Goal: Task Accomplishment & Management: Manage account settings

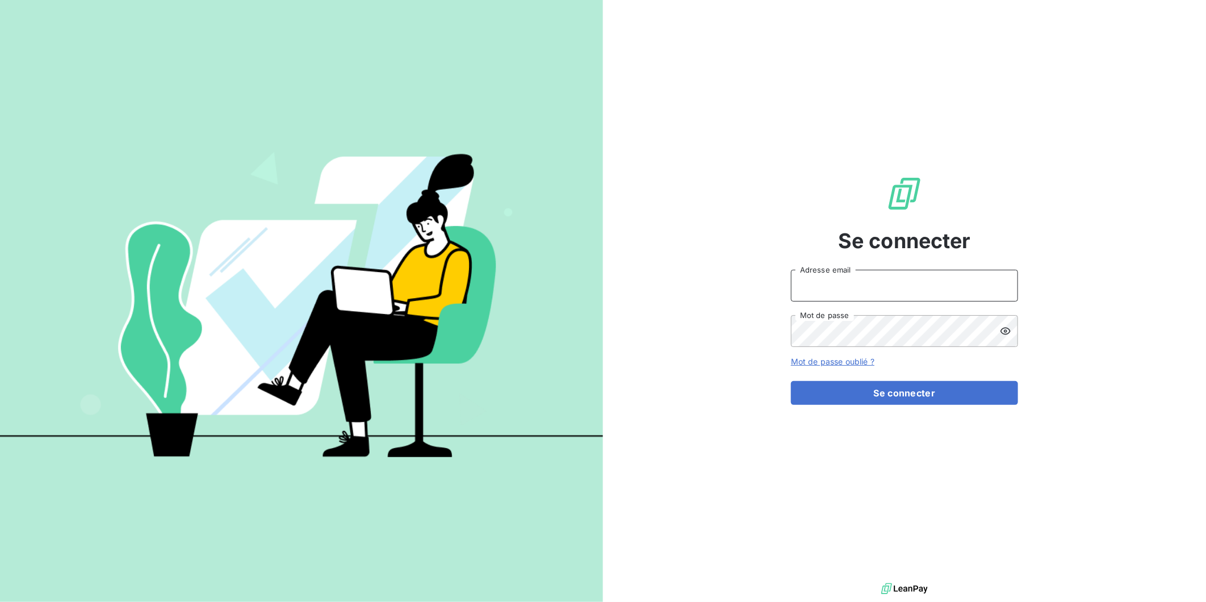
type input "[EMAIL_ADDRESS][DOMAIN_NAME]"
click at [923, 388] on button "Se connecter" at bounding box center [904, 393] width 227 height 24
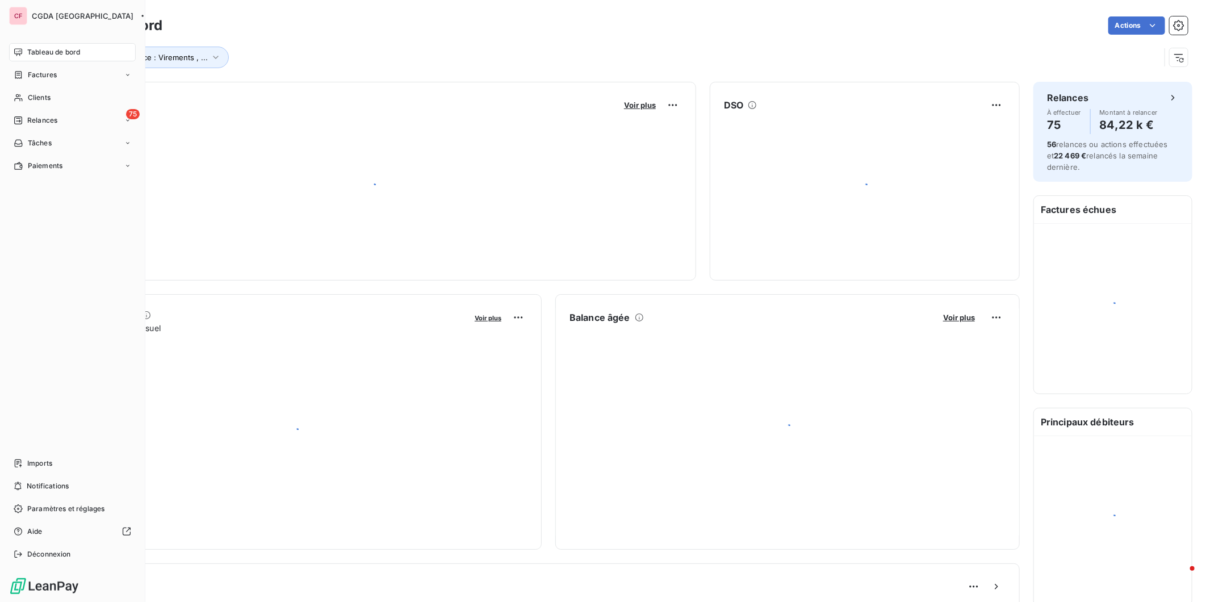
click at [31, 95] on span "Clients" at bounding box center [39, 98] width 23 height 10
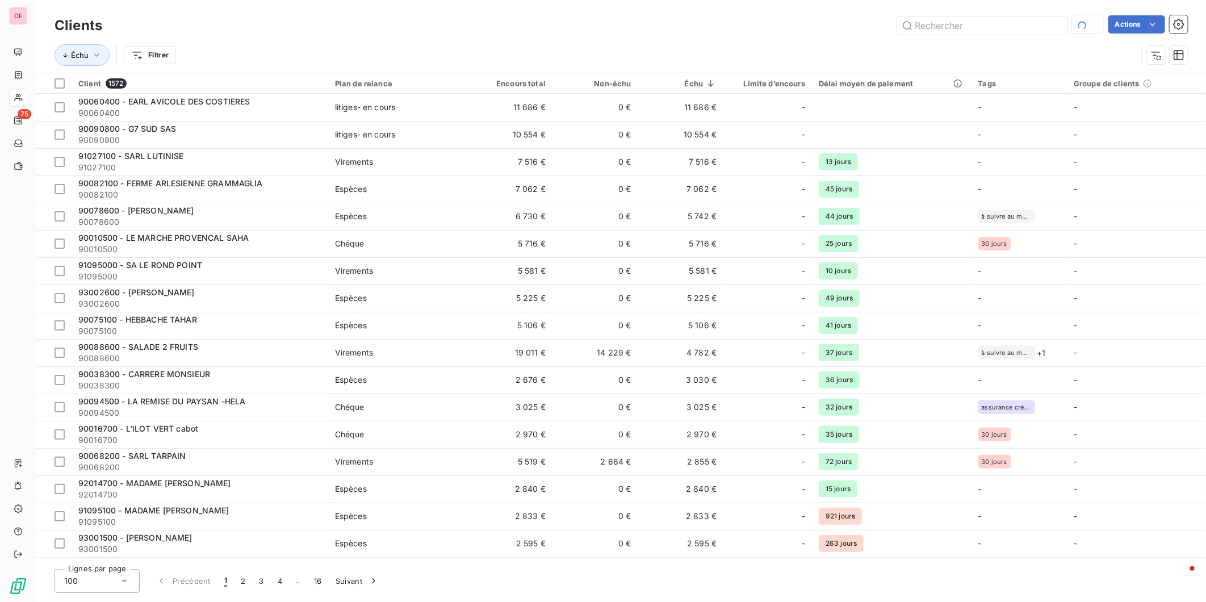
click at [966, 28] on input "text" at bounding box center [982, 25] width 170 height 18
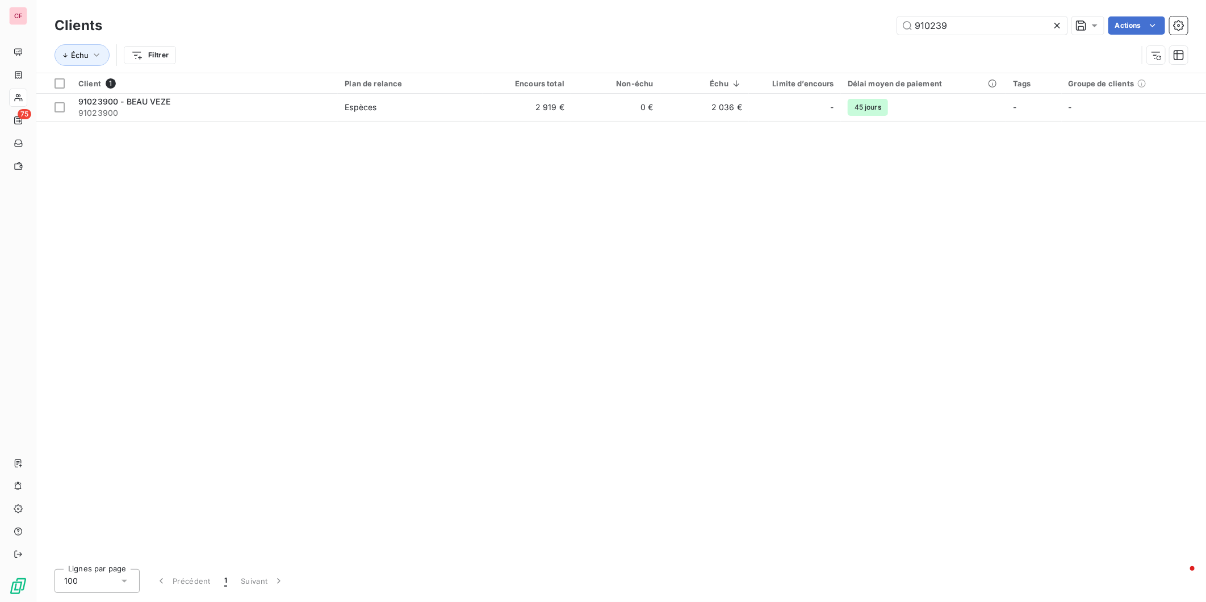
type input "910239"
click at [296, 108] on span "91023900" at bounding box center [204, 112] width 253 height 11
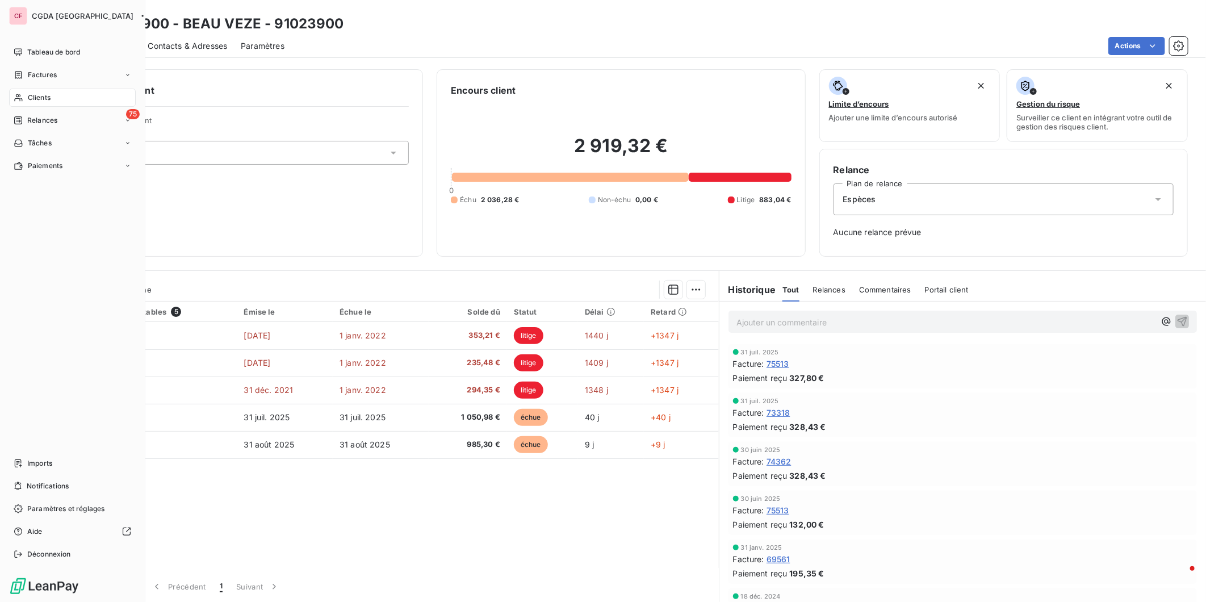
click at [39, 46] on div "Tableau de bord" at bounding box center [72, 52] width 127 height 18
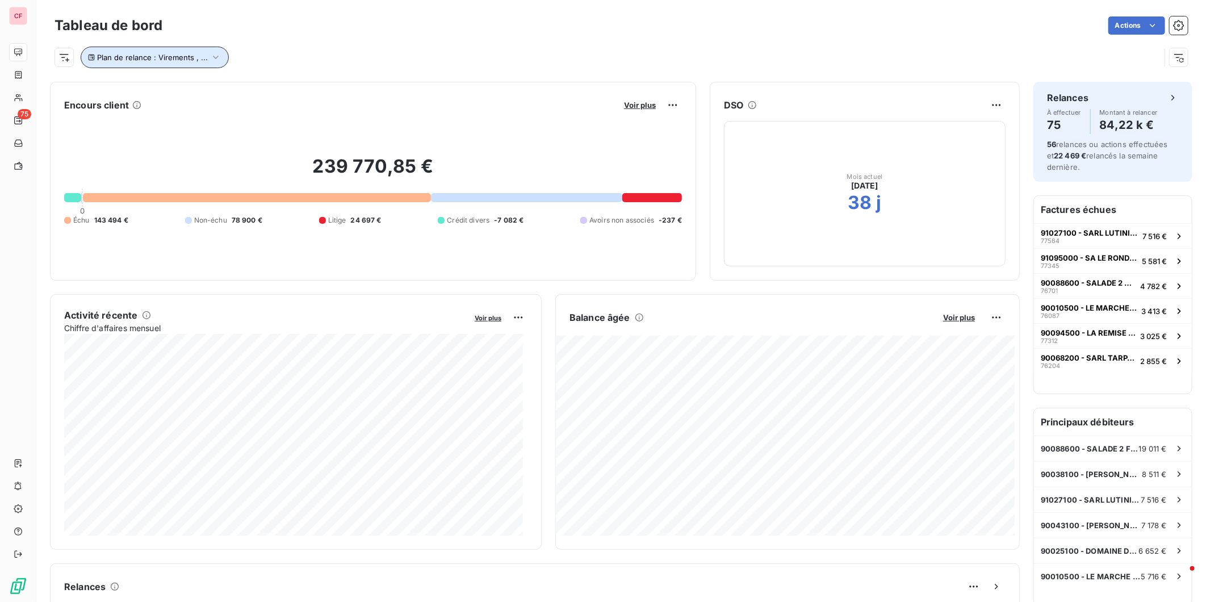
click at [203, 57] on span "Plan de relance : Virements , ..." at bounding box center [152, 57] width 111 height 9
click at [131, 115] on span "Supprimer le filtre" at bounding box center [139, 117] width 66 height 11
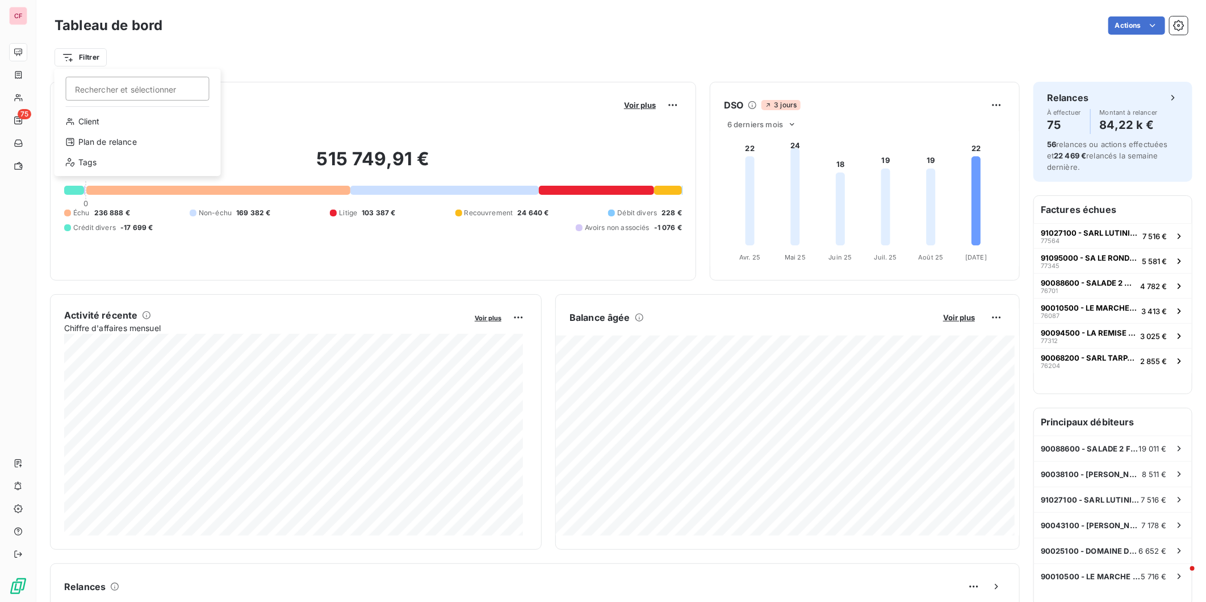
click at [83, 58] on html "CF 75 Tableau de bord Actions Filtrer Rechercher et sélectionner Client Plan de…" at bounding box center [603, 301] width 1206 height 602
click at [132, 140] on div "Plan de relance" at bounding box center [137, 142] width 157 height 18
click at [358, 81] on div at bounding box center [303, 87] width 114 height 24
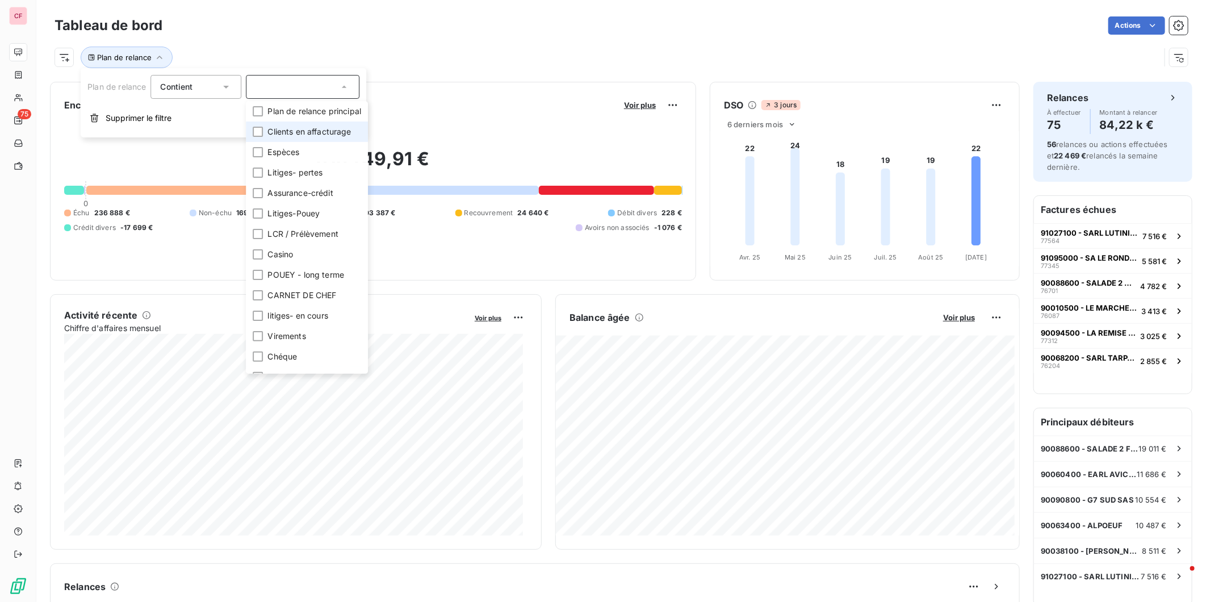
click at [303, 127] on span "Clients en affacturage" at bounding box center [308, 131] width 83 height 11
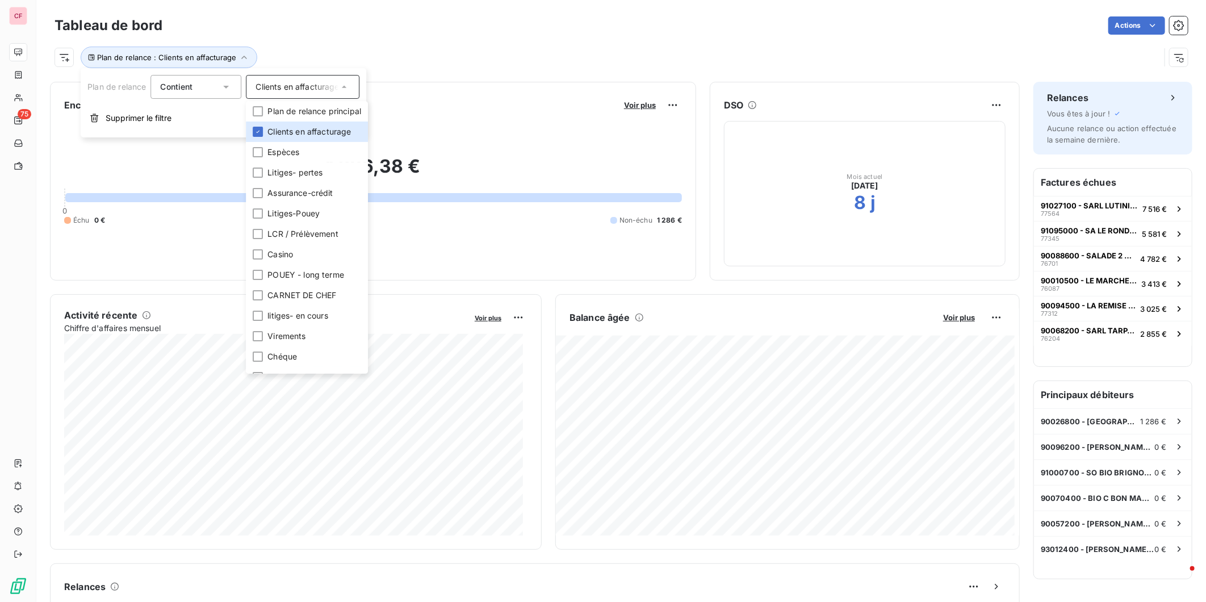
click at [413, 47] on div "Plan de relance : Clients en affacturage" at bounding box center [607, 58] width 1105 height 22
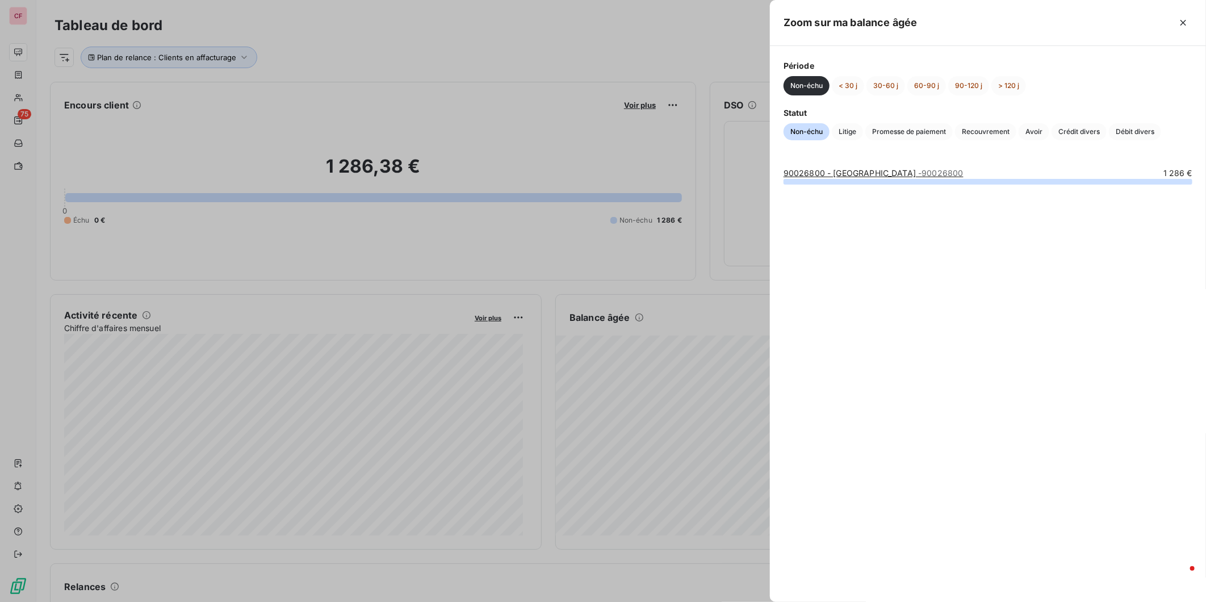
click at [399, 44] on div at bounding box center [603, 301] width 1206 height 602
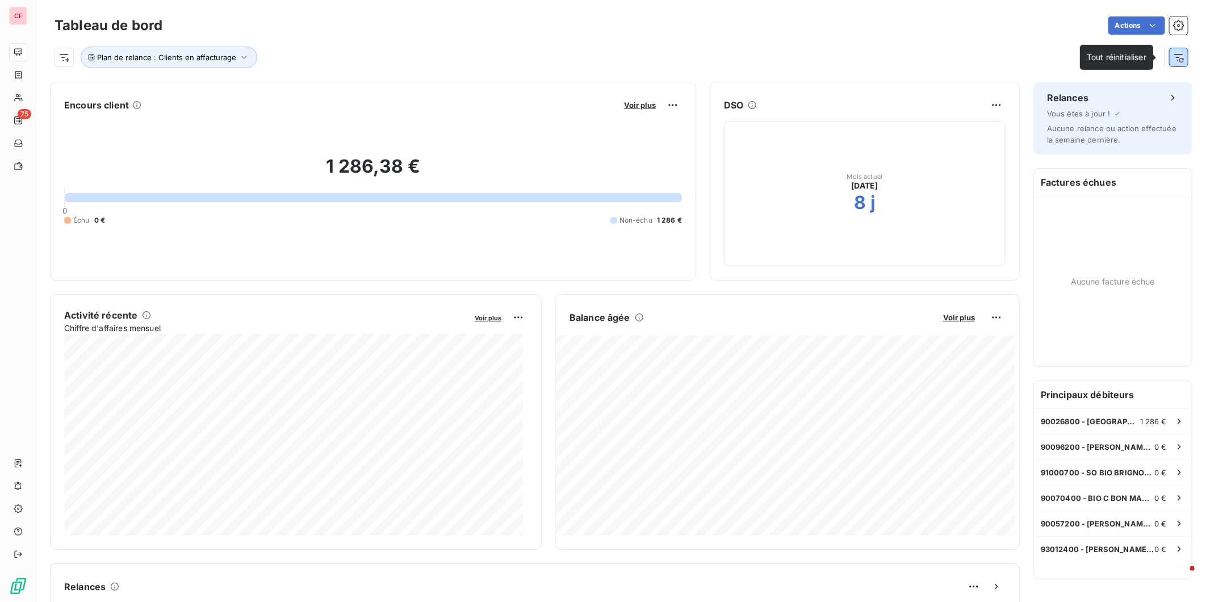
click at [1174, 55] on icon "button" at bounding box center [1178, 57] width 11 height 11
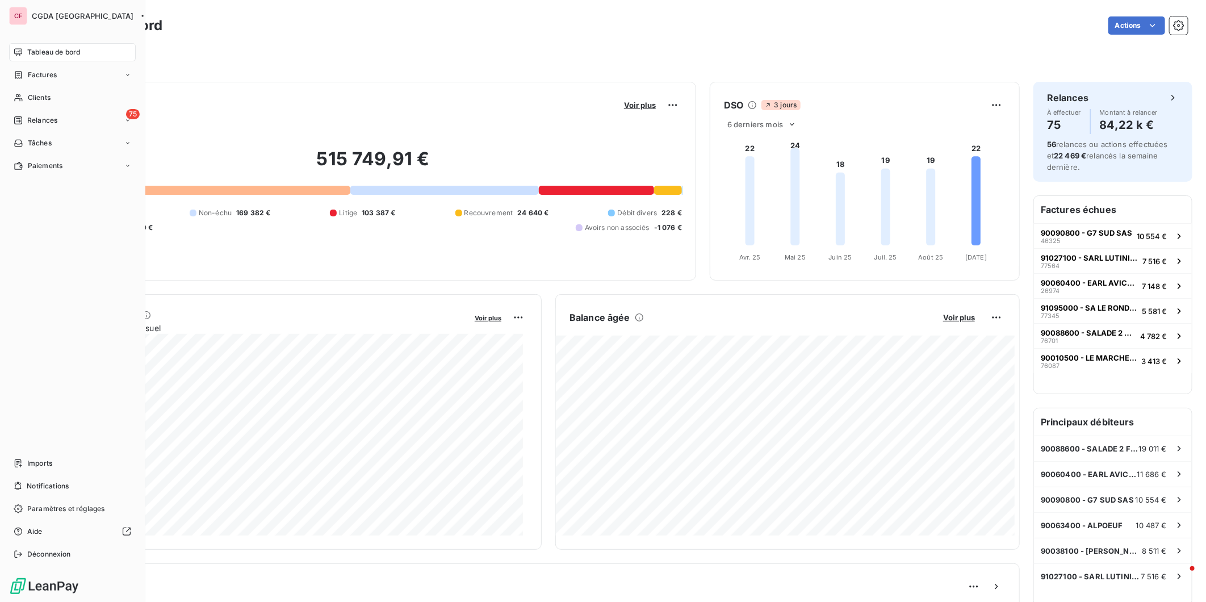
click at [31, 99] on span "Clients" at bounding box center [39, 98] width 23 height 10
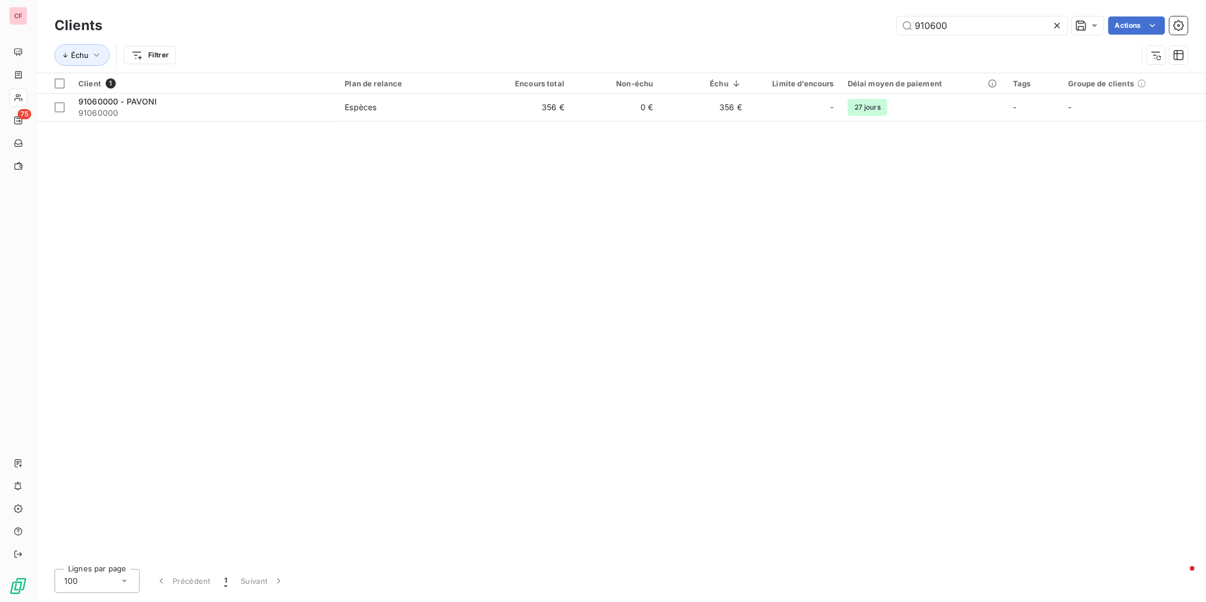
type input "910600"
click at [517, 111] on td "356 €" at bounding box center [527, 107] width 89 height 27
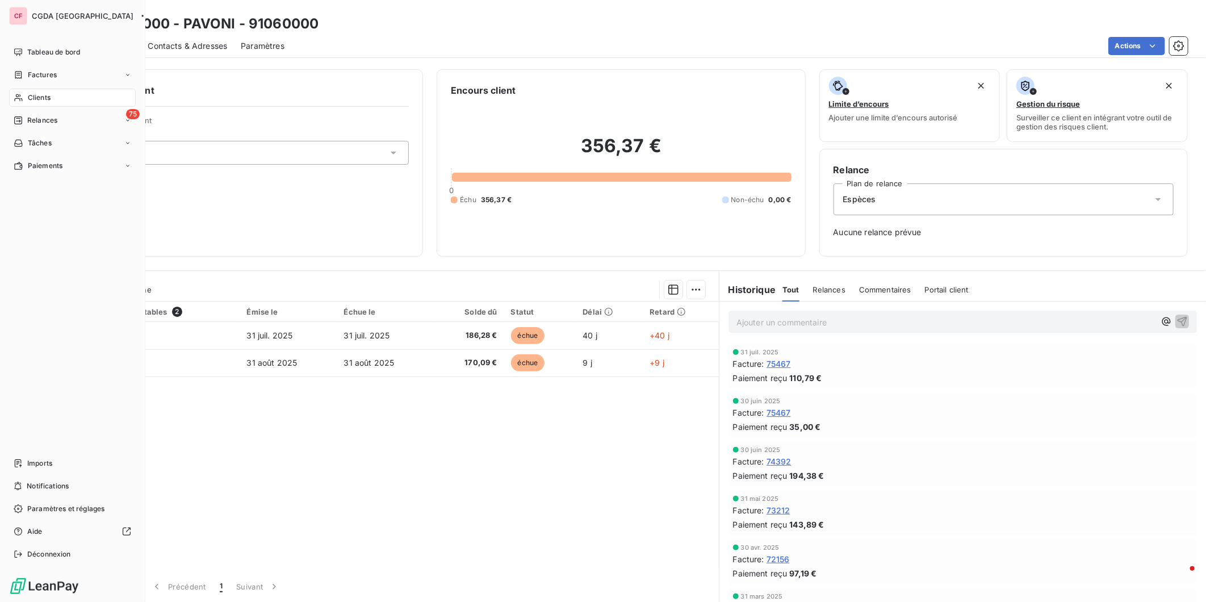
click at [47, 95] on span "Clients" at bounding box center [39, 98] width 23 height 10
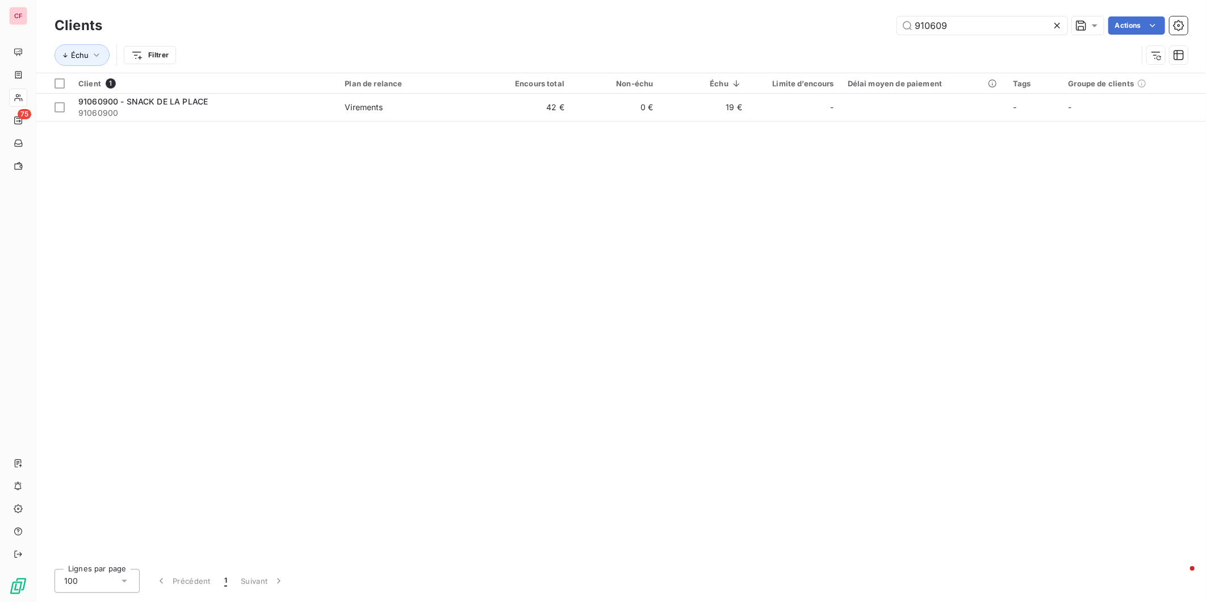
type input "910609"
click at [565, 98] on td "42 €" at bounding box center [527, 107] width 89 height 27
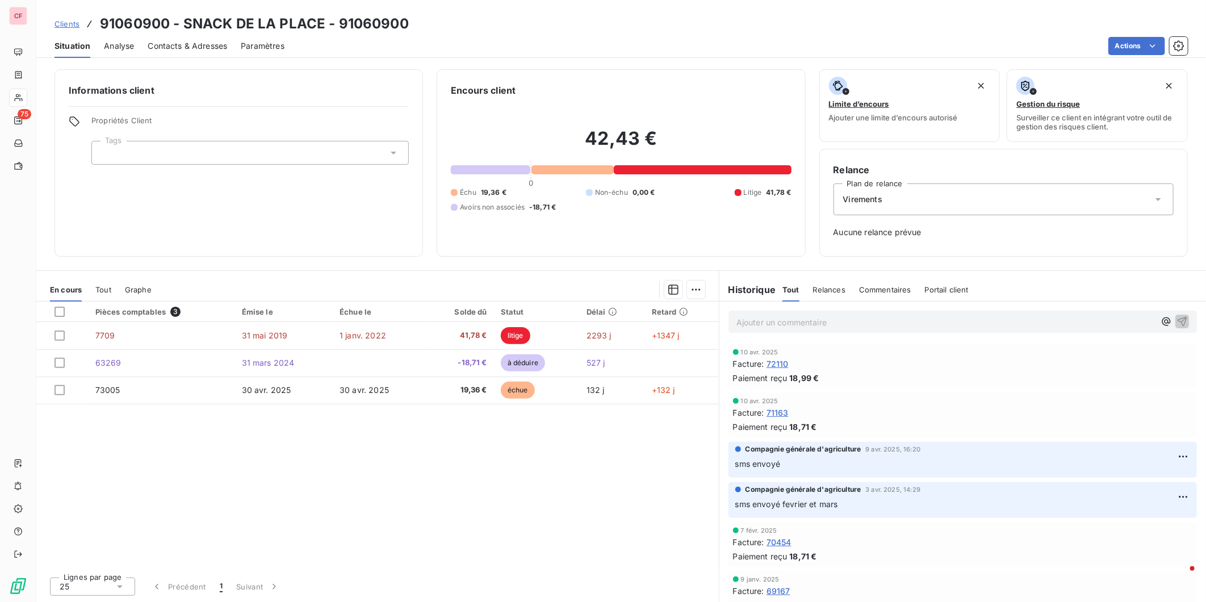
click at [886, 228] on span "Aucune relance prévue" at bounding box center [1003, 232] width 340 height 11
click at [1085, 195] on div "Virements" at bounding box center [1003, 199] width 340 height 32
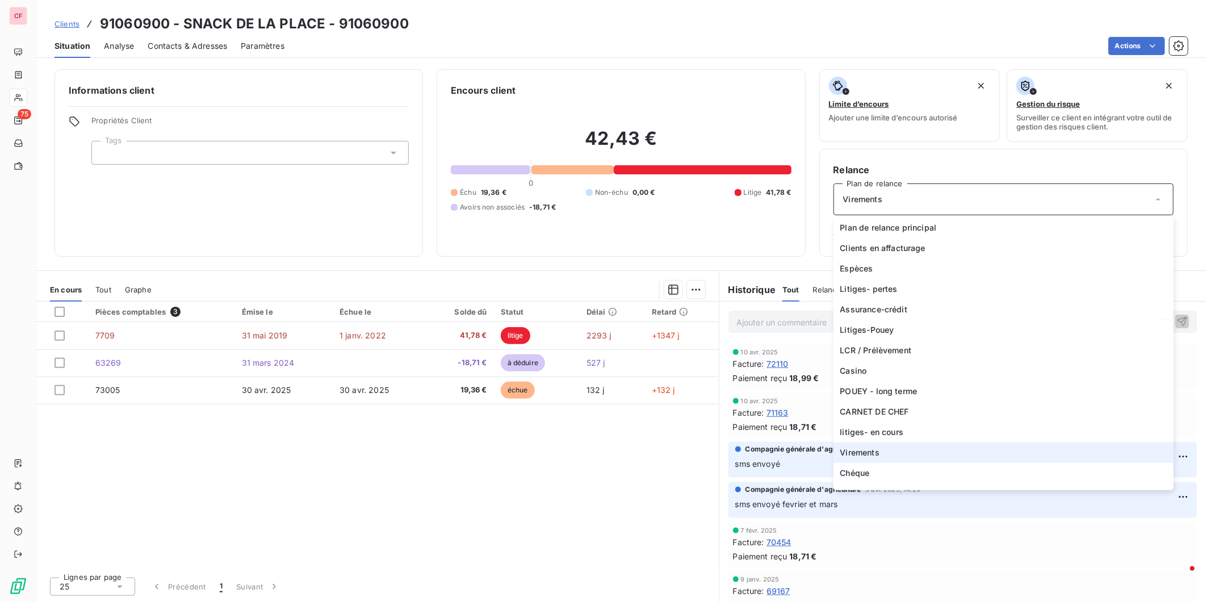
click at [887, 452] on li "Virements" at bounding box center [1003, 452] width 340 height 20
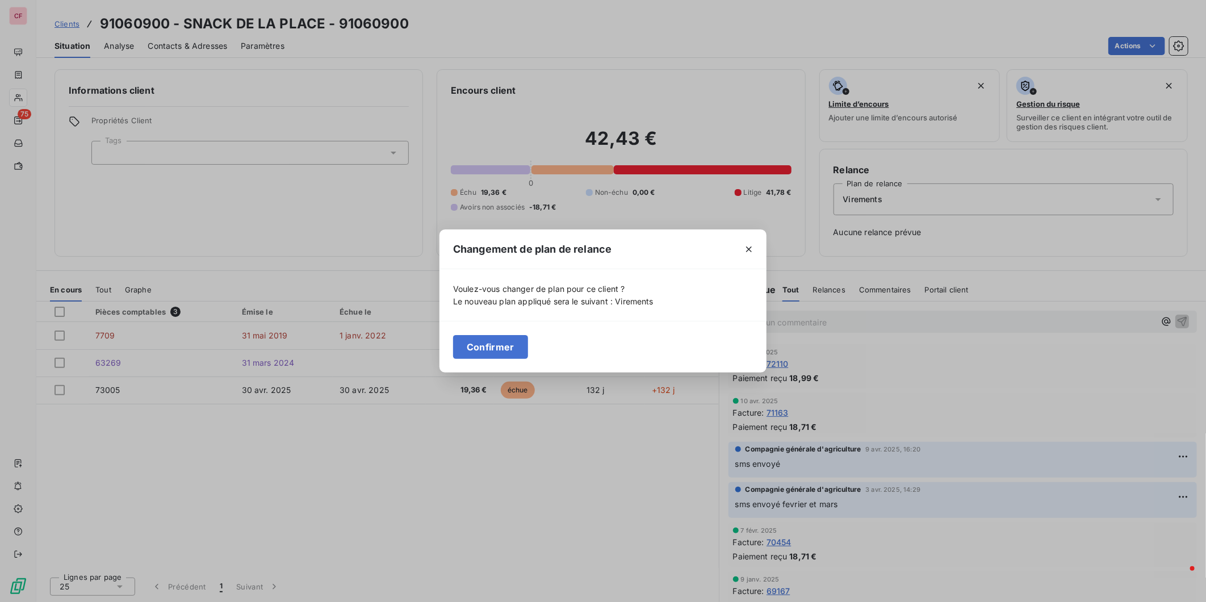
click at [495, 349] on button "Confirmer" at bounding box center [490, 347] width 75 height 24
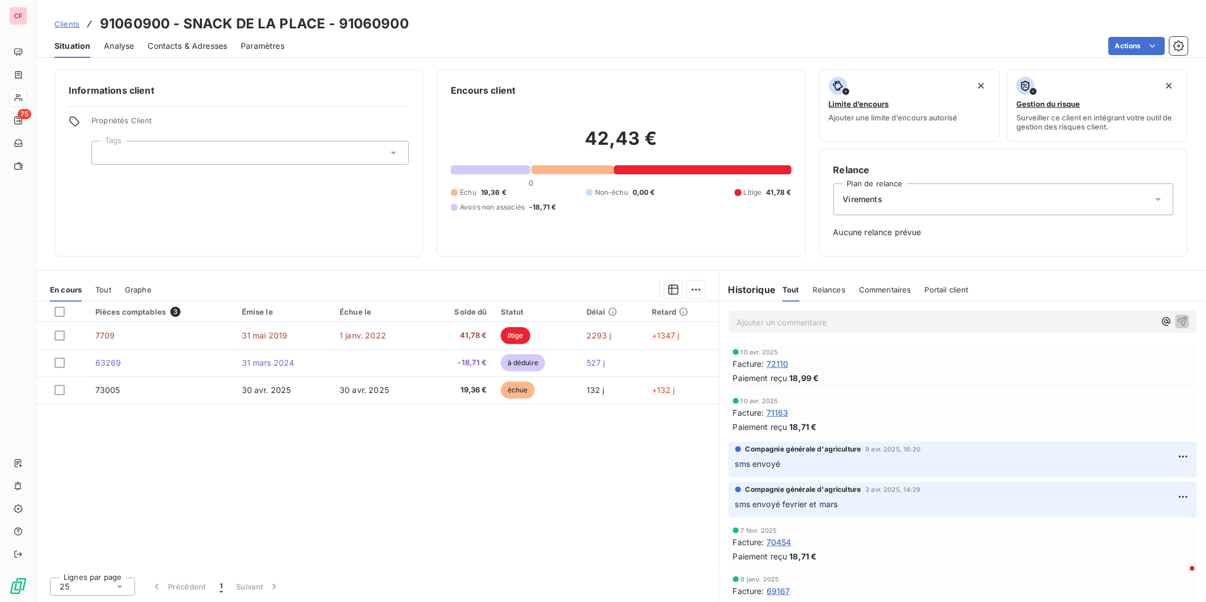
click at [928, 241] on div "Relance Plan de relance Virements Aucune relance prévue" at bounding box center [1003, 202] width 340 height 79
click at [756, 330] on div "Ajouter un commentaire ﻿" at bounding box center [962, 322] width 468 height 22
click at [757, 326] on p "Ajouter un commentaire ﻿" at bounding box center [945, 322] width 418 height 14
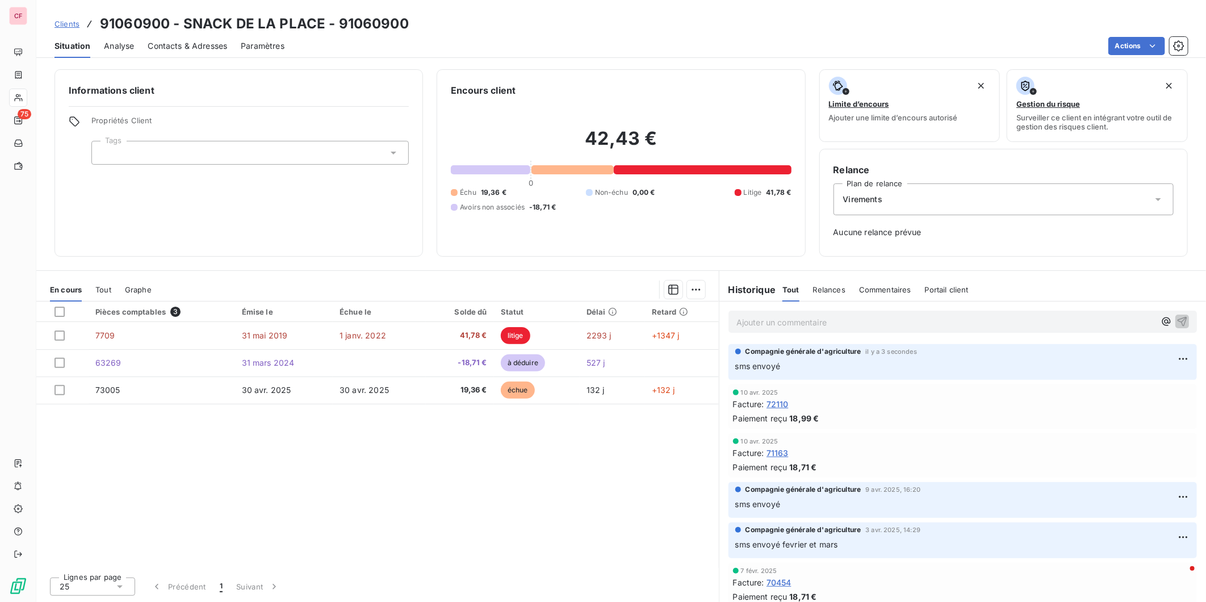
click at [917, 200] on div "Virements" at bounding box center [1003, 199] width 340 height 32
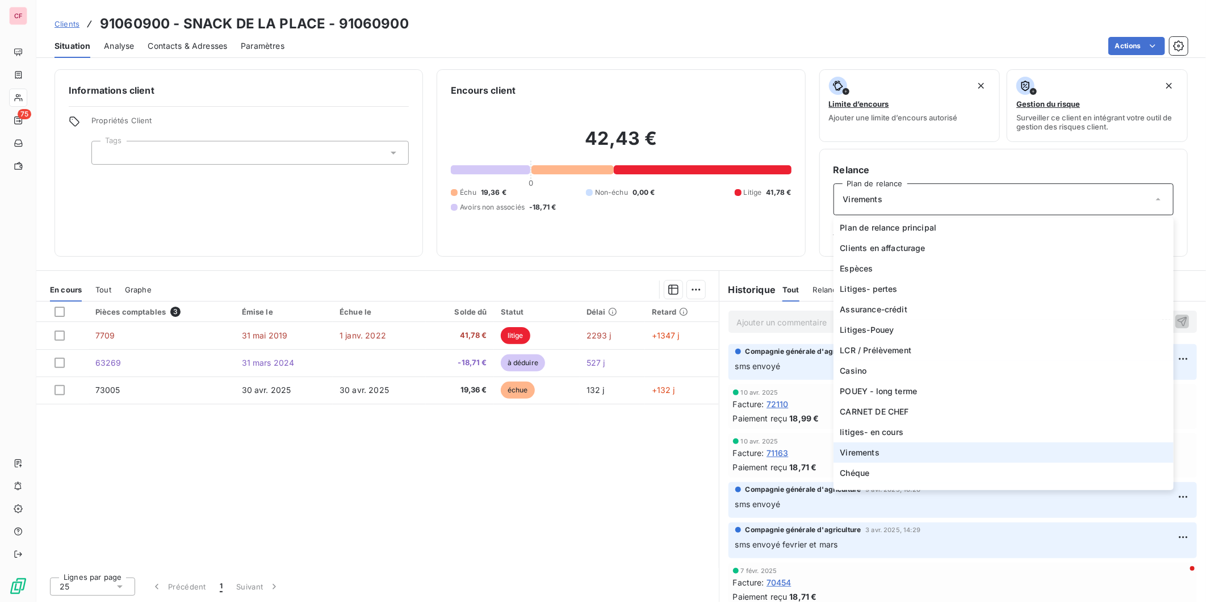
click at [861, 450] on span "Virements" at bounding box center [859, 452] width 39 height 11
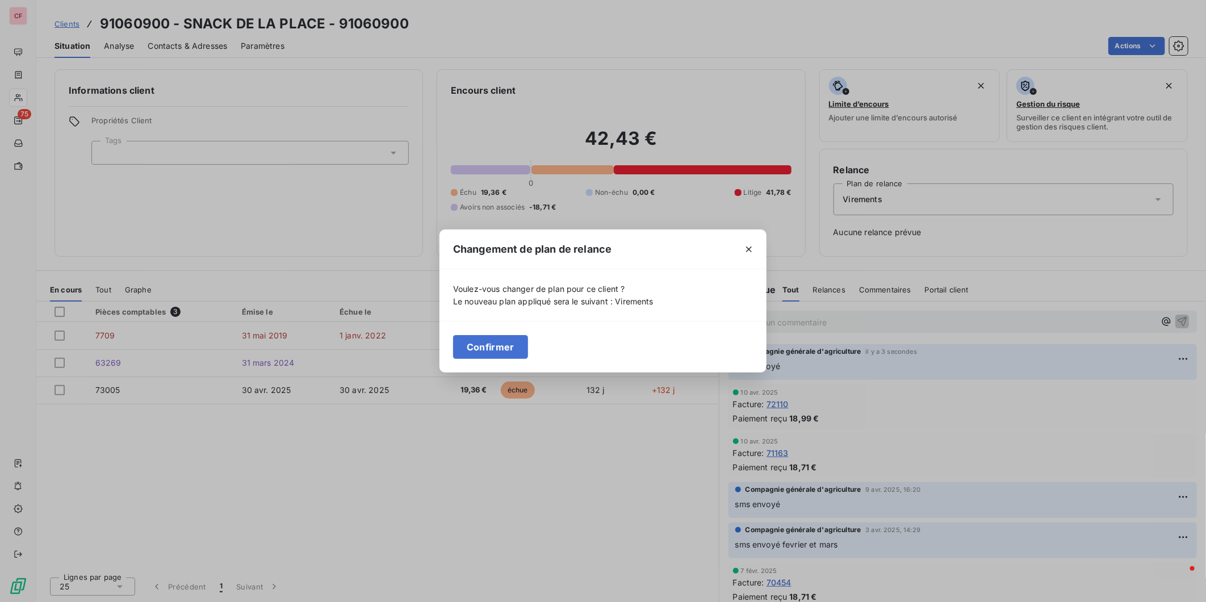
click at [507, 349] on button "Confirmer" at bounding box center [490, 347] width 75 height 24
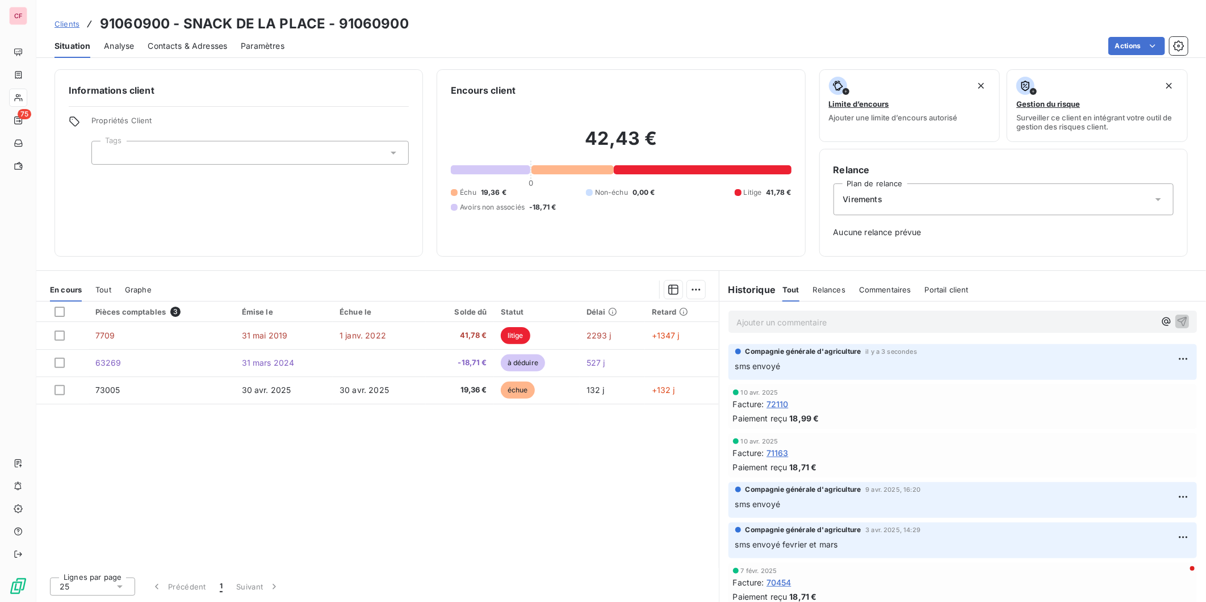
click at [292, 228] on div "Informations client Propriétés Client Tags" at bounding box center [239, 162] width 368 height 187
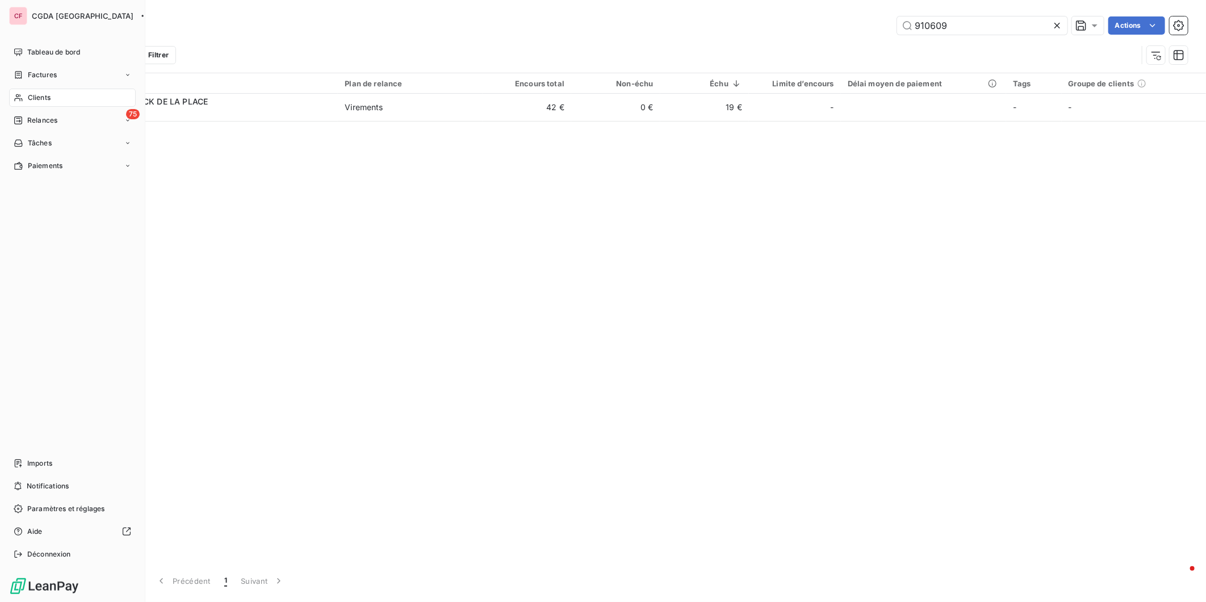
click at [38, 118] on span "Relances" at bounding box center [42, 120] width 30 height 10
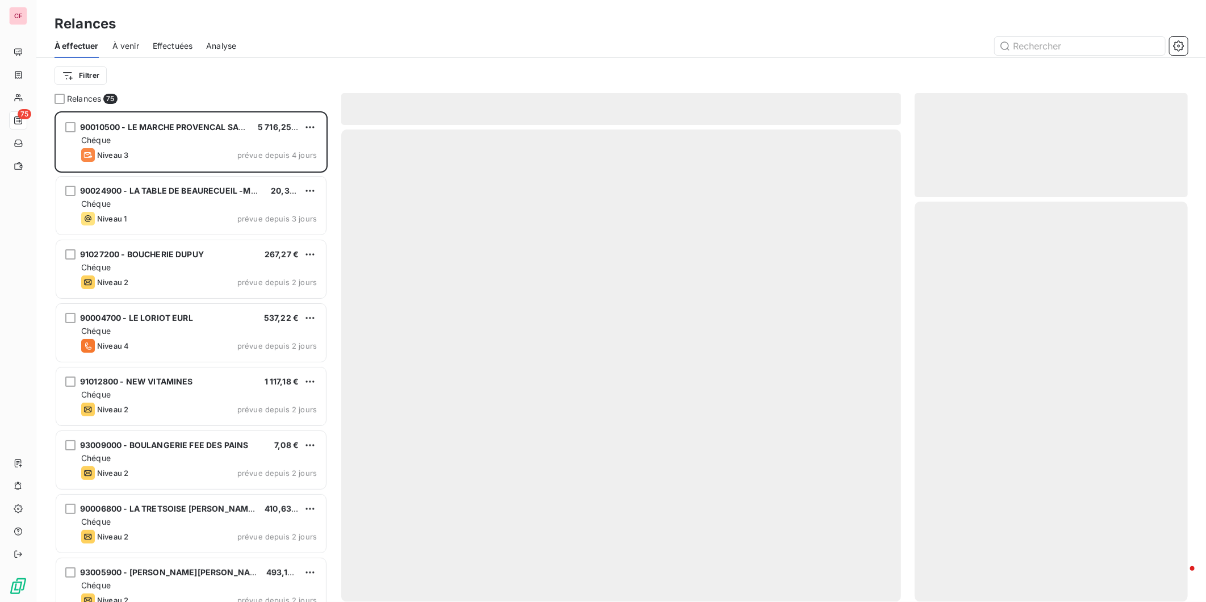
scroll to position [480, 263]
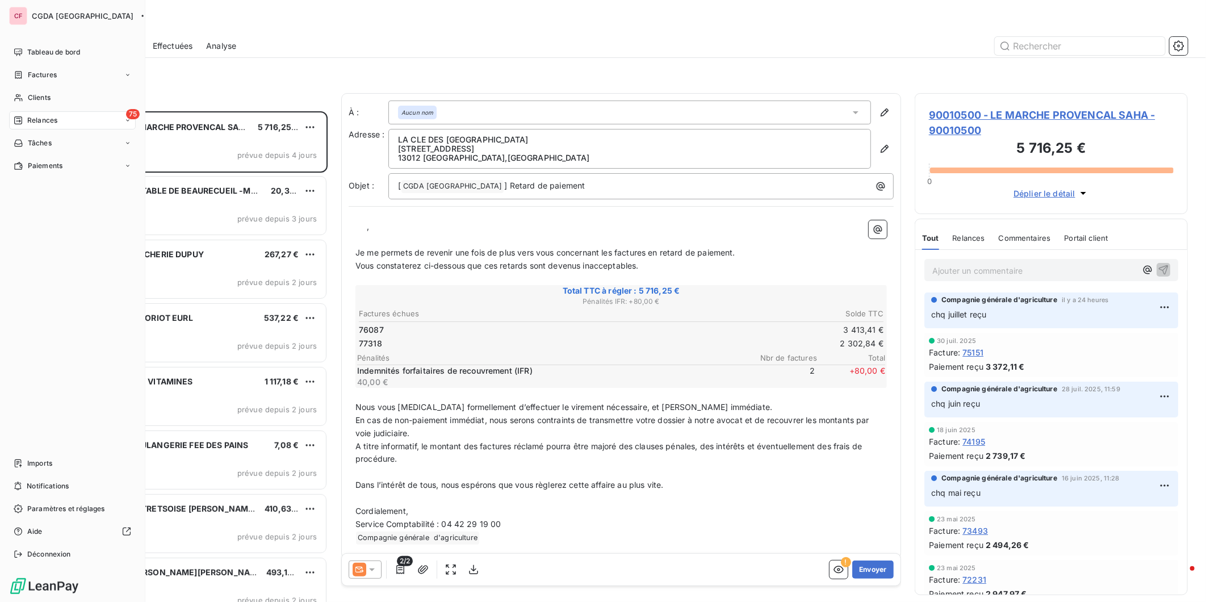
click at [31, 100] on span "Clients" at bounding box center [39, 98] width 23 height 10
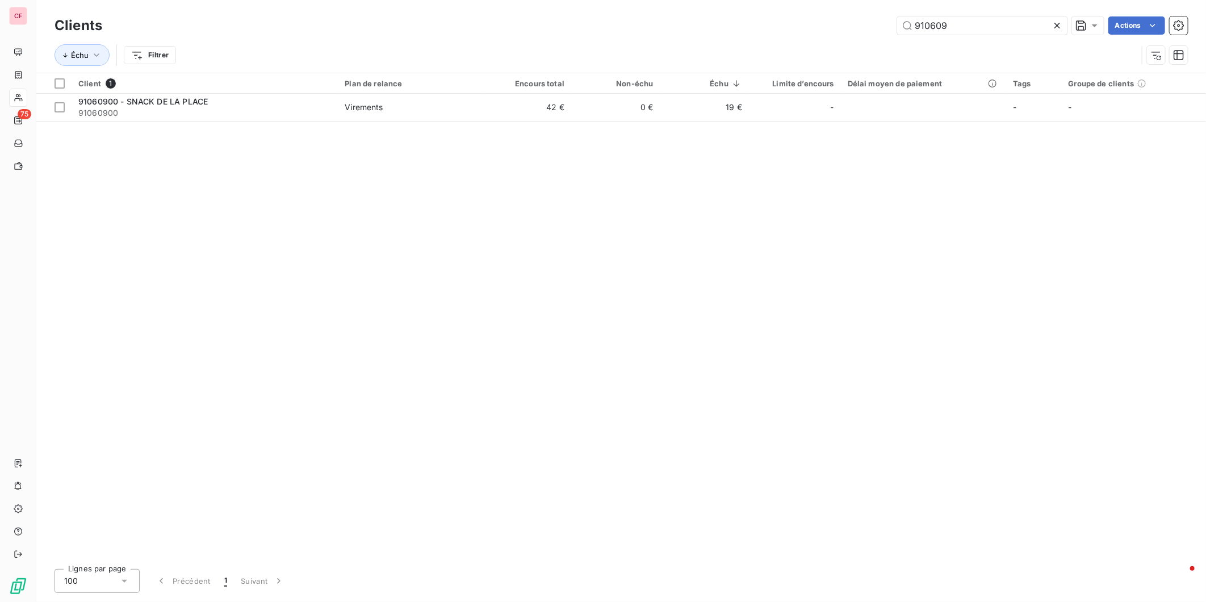
click at [969, 29] on input "910609" at bounding box center [982, 25] width 170 height 18
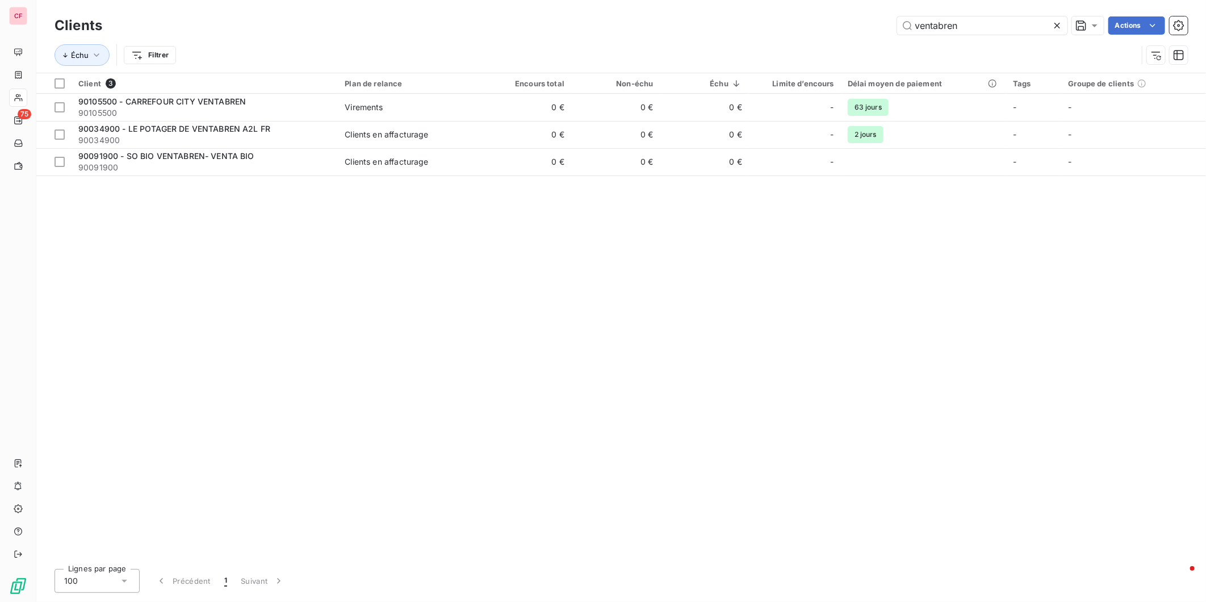
type input "ventabren"
click at [508, 106] on td "0 €" at bounding box center [527, 107] width 89 height 27
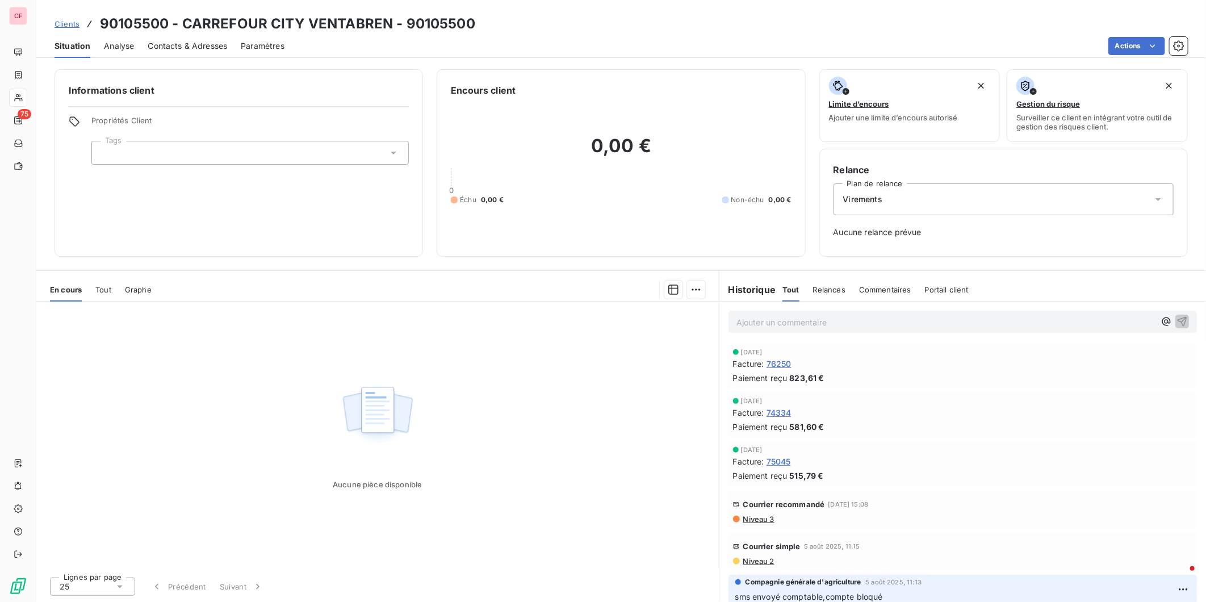
click at [1023, 393] on div "[DATE] Facture : 74334 Paiement reçu 581,60 €" at bounding box center [962, 415] width 468 height 44
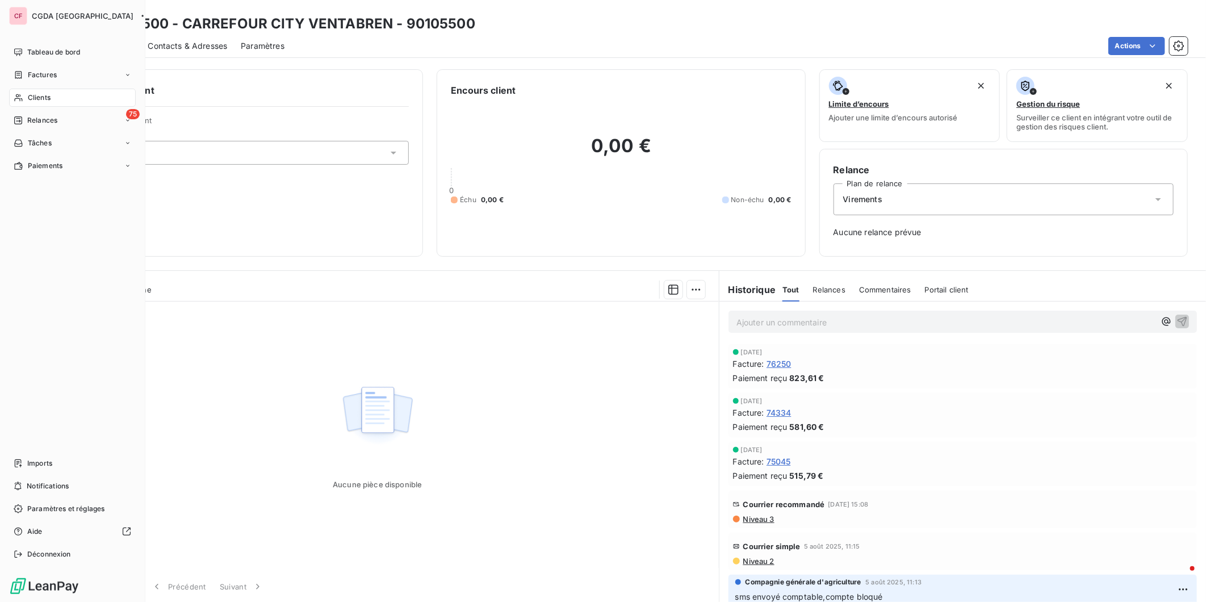
click at [65, 58] on div "Tableau de bord" at bounding box center [72, 52] width 127 height 18
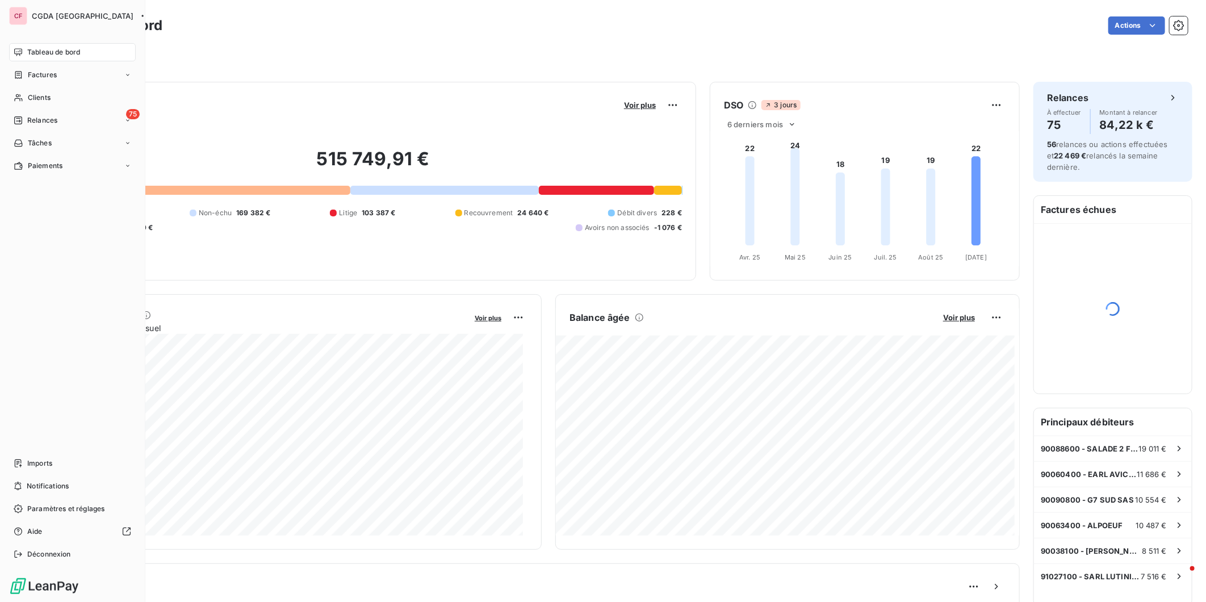
click at [28, 97] on span "Clients" at bounding box center [39, 98] width 23 height 10
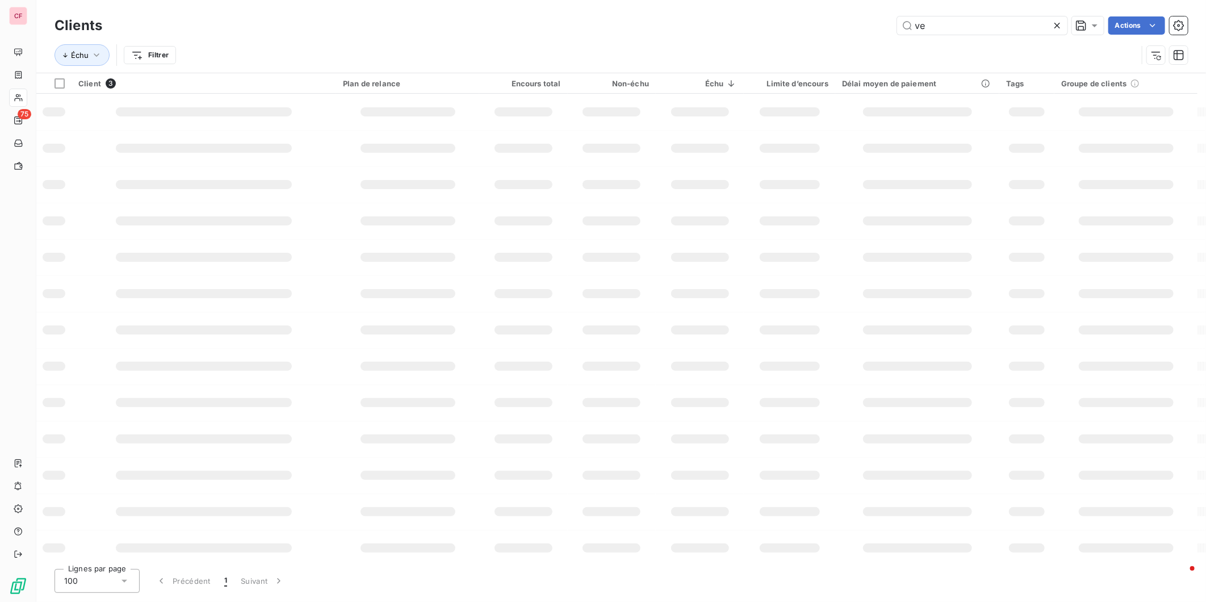
type input "v"
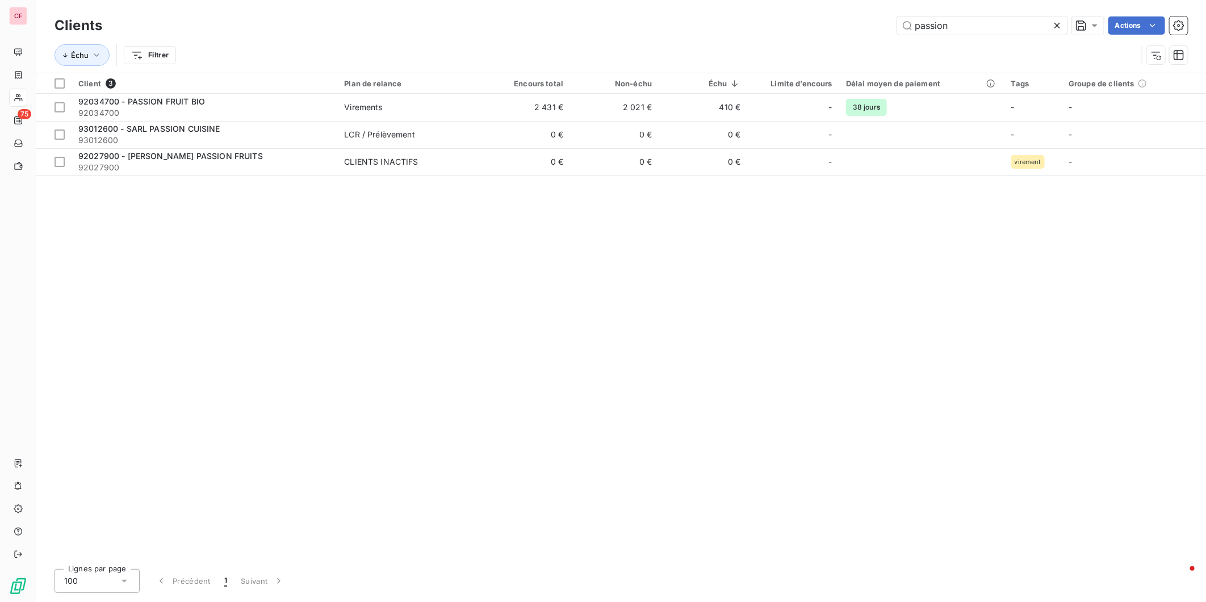
type input "passion"
click at [405, 115] on td "Virements" at bounding box center [409, 107] width 144 height 27
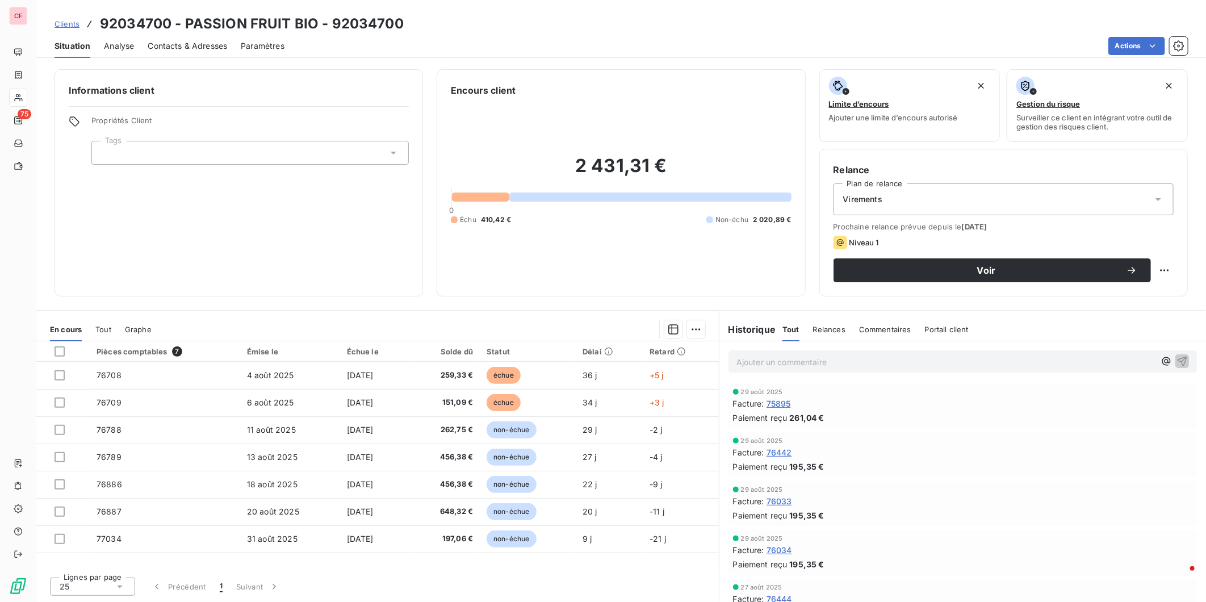
click at [988, 429] on div "29 août 2025 Facture : 75895 Paiement reçu 261,04 €" at bounding box center [962, 406] width 487 height 49
click at [901, 450] on div "Facture : 76442" at bounding box center [962, 452] width 459 height 12
click at [872, 399] on div "Facture : 75895" at bounding box center [962, 403] width 459 height 12
click at [1167, 273] on html "CF 75 Clients 92034700 - PASSION FRUIT BIO - 92034700 Situation Analyse Contact…" at bounding box center [603, 301] width 1206 height 602
click at [790, 353] on html "CF 75 Clients 92034700 - PASSION FRUIT BIO - 92034700 Situation Analyse Contact…" at bounding box center [603, 301] width 1206 height 602
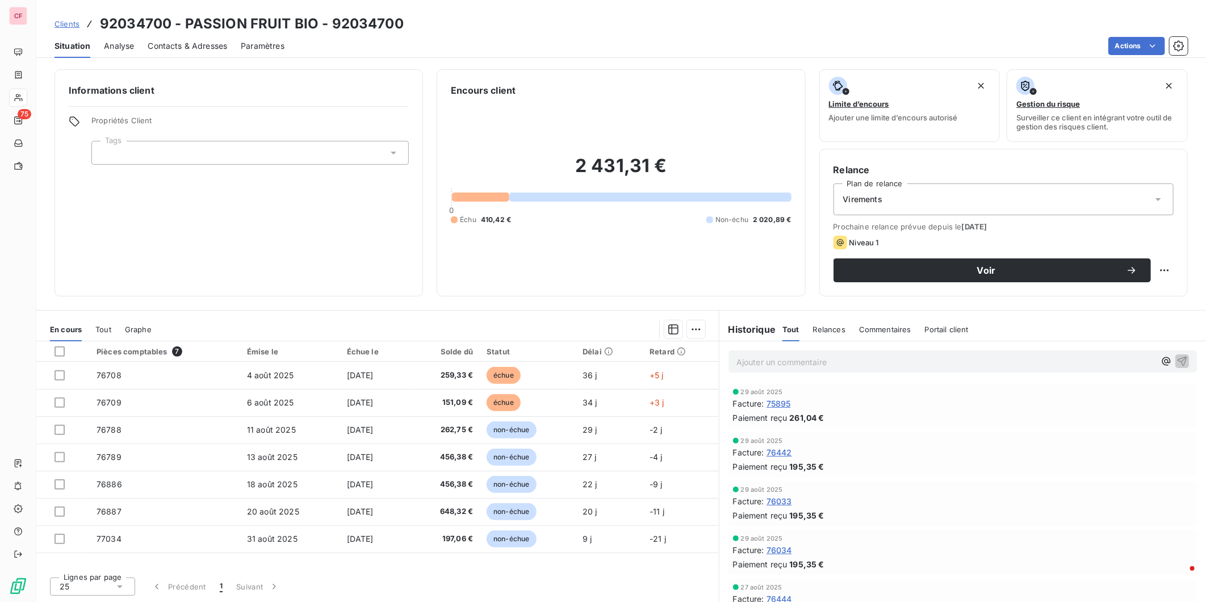
click at [795, 363] on p "Ajouter un commentaire ﻿" at bounding box center [945, 362] width 418 height 14
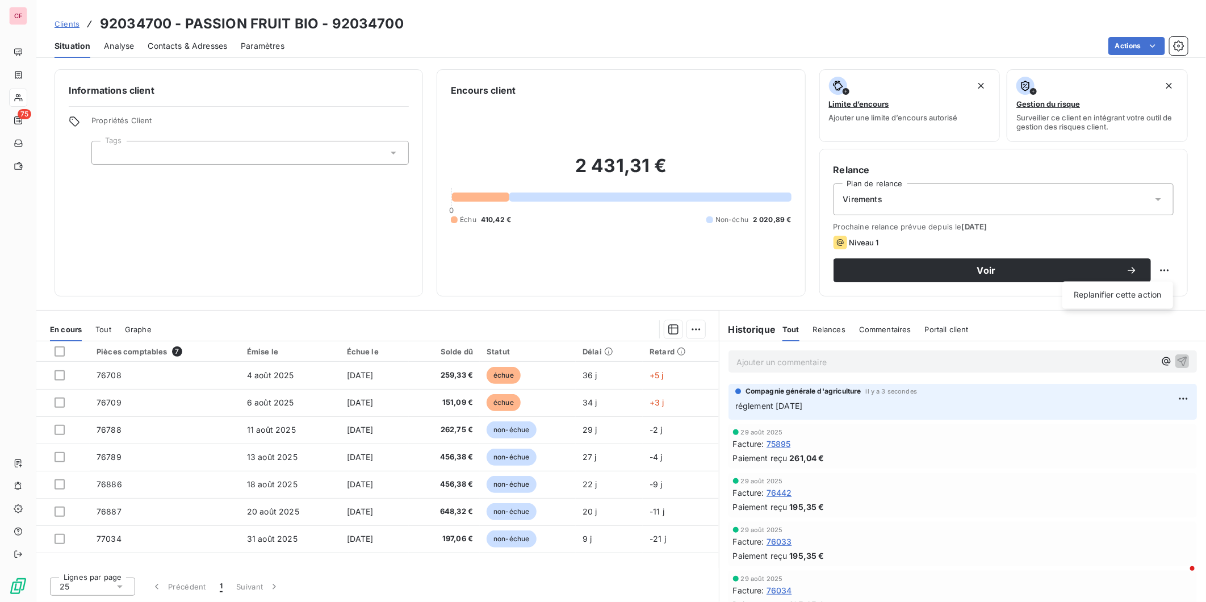
click at [1162, 269] on html "CF 75 Clients 92034700 - PASSION FRUIT BIO - 92034700 Situation Analyse Contact…" at bounding box center [603, 301] width 1206 height 602
click at [1134, 294] on div "Replanifier cette action" at bounding box center [1118, 295] width 102 height 18
select select "8"
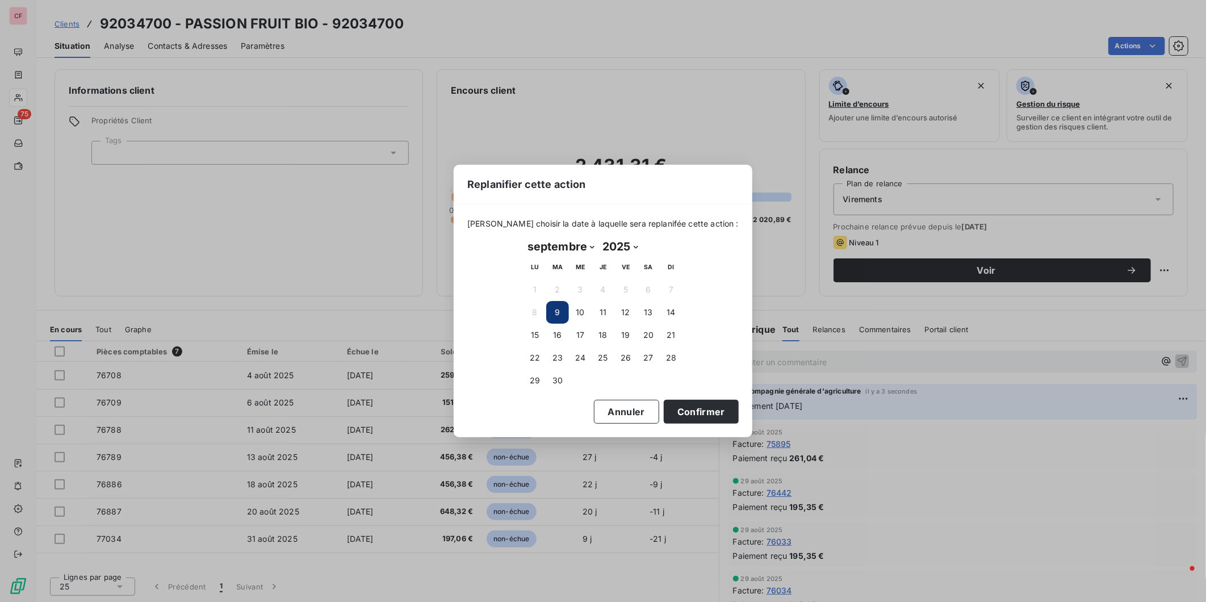
click at [559, 336] on button "16" at bounding box center [557, 335] width 23 height 23
click at [696, 416] on button "Confirmer" at bounding box center [701, 412] width 75 height 24
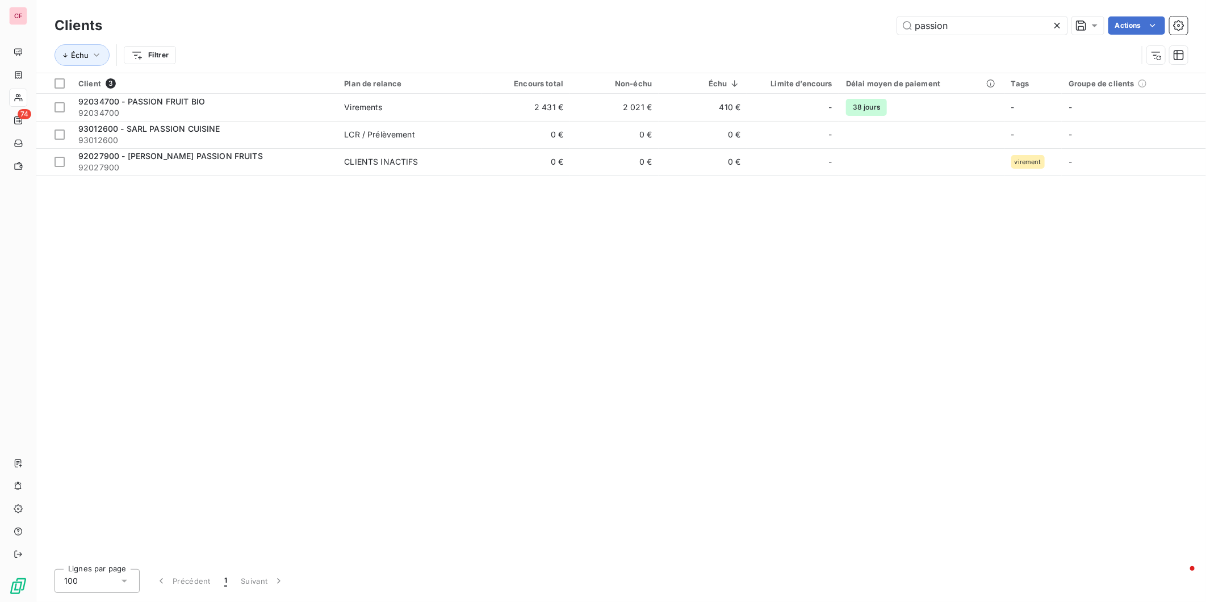
click at [1056, 24] on icon at bounding box center [1057, 26] width 6 height 6
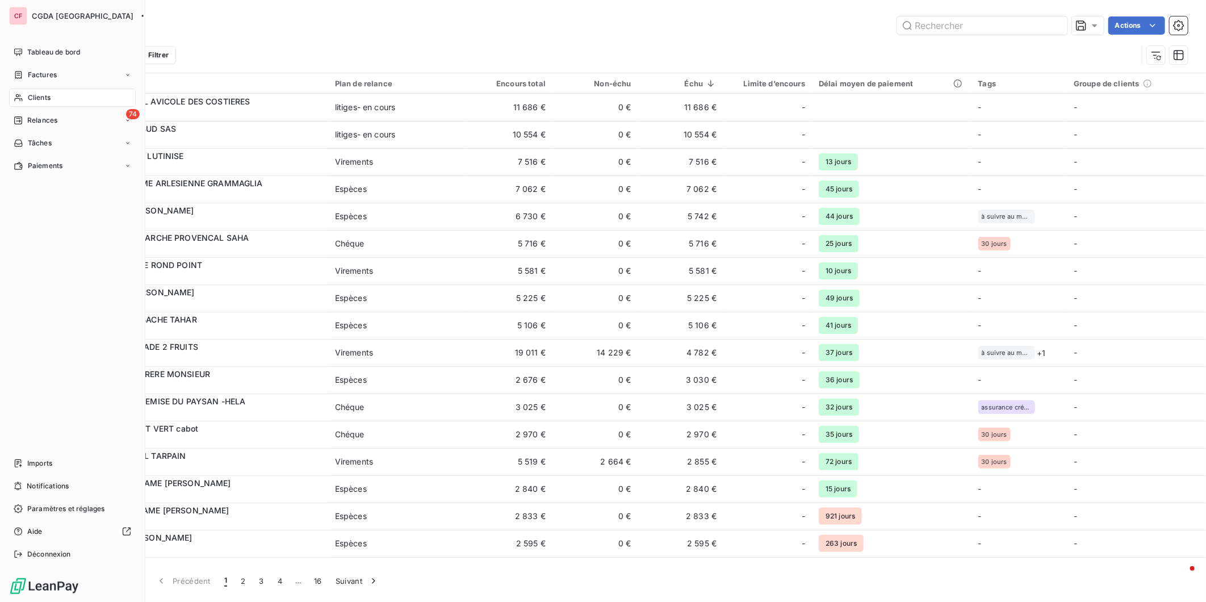
click at [25, 95] on div "Clients" at bounding box center [72, 98] width 127 height 18
click at [21, 97] on icon at bounding box center [19, 97] width 10 height 9
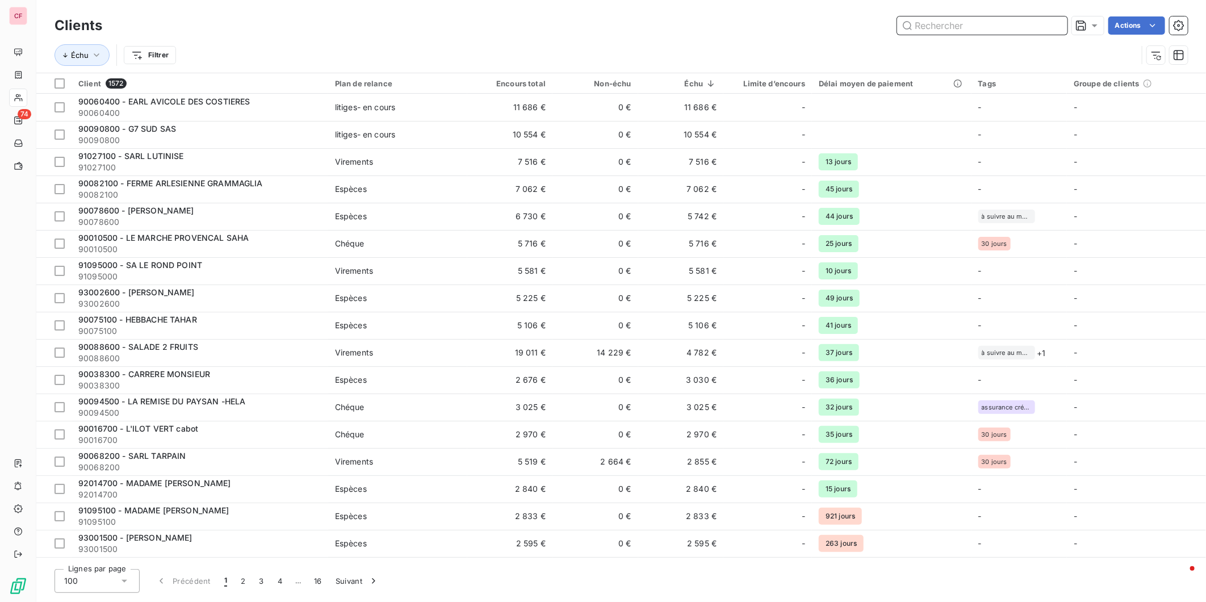
click at [948, 29] on input "text" at bounding box center [982, 25] width 170 height 18
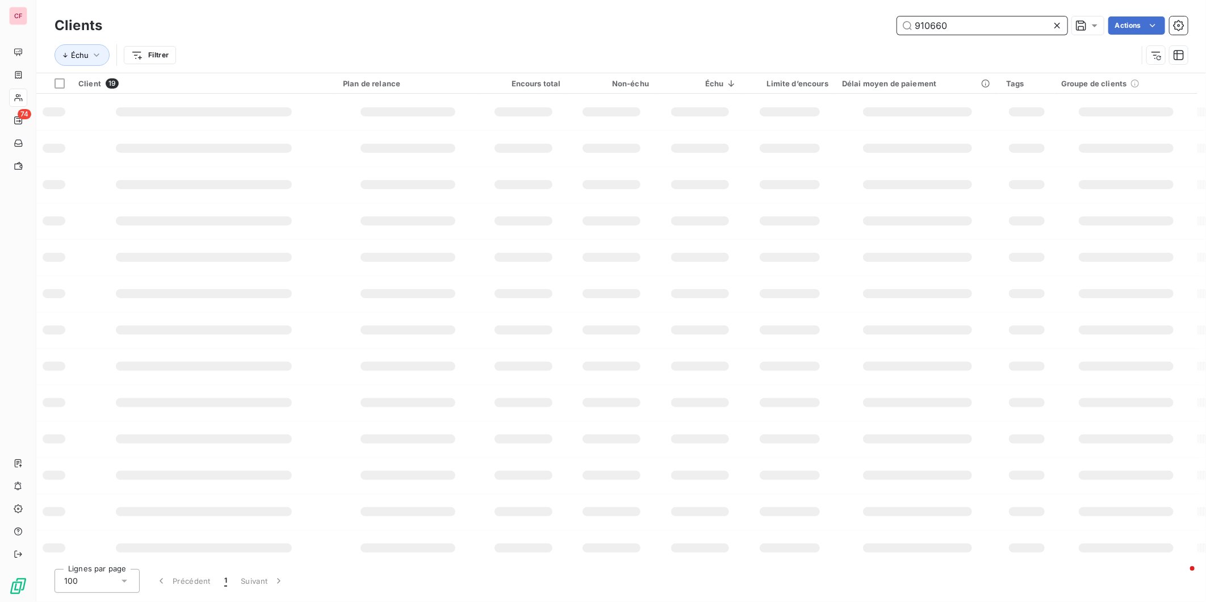
type input "910660"
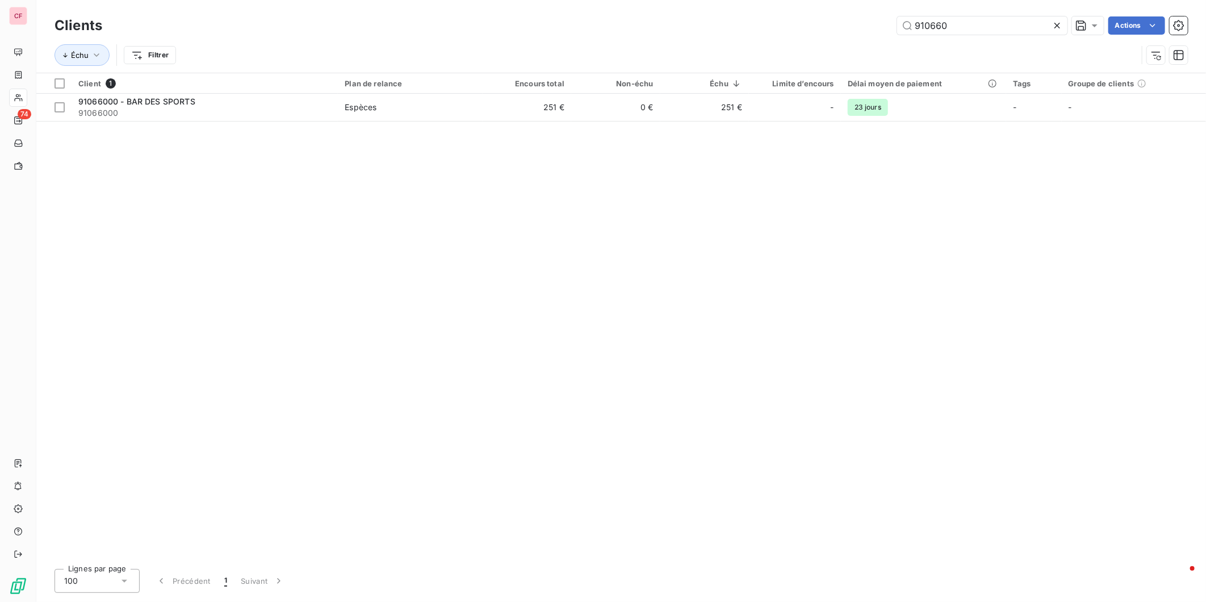
click at [487, 112] on td "251 €" at bounding box center [527, 107] width 89 height 27
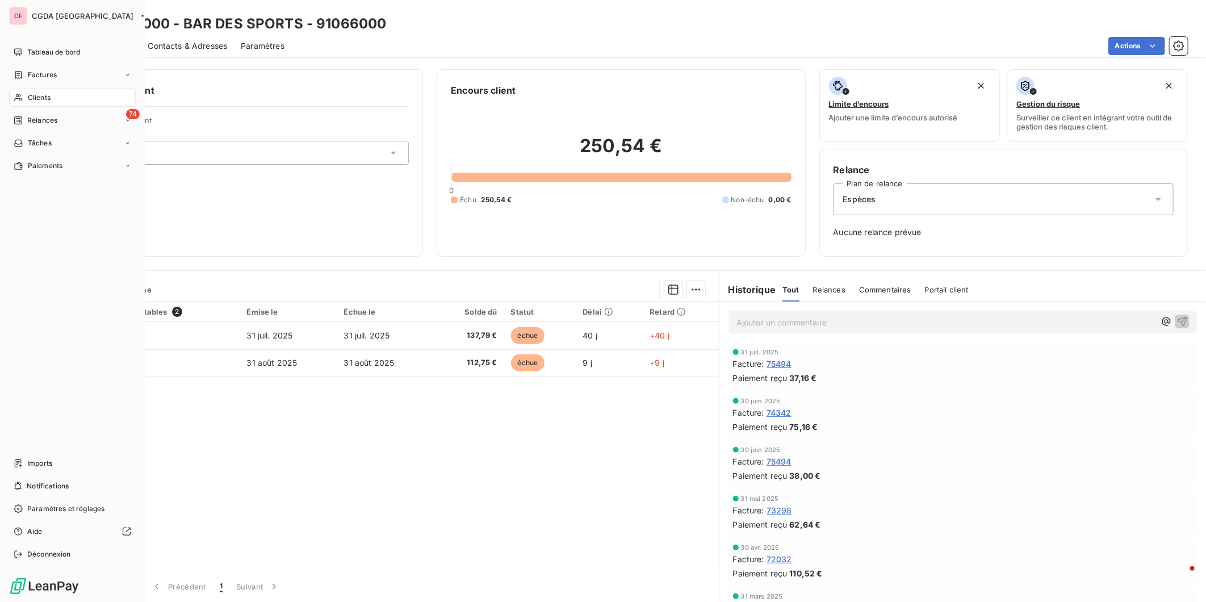
click at [33, 98] on span "Clients" at bounding box center [39, 98] width 23 height 10
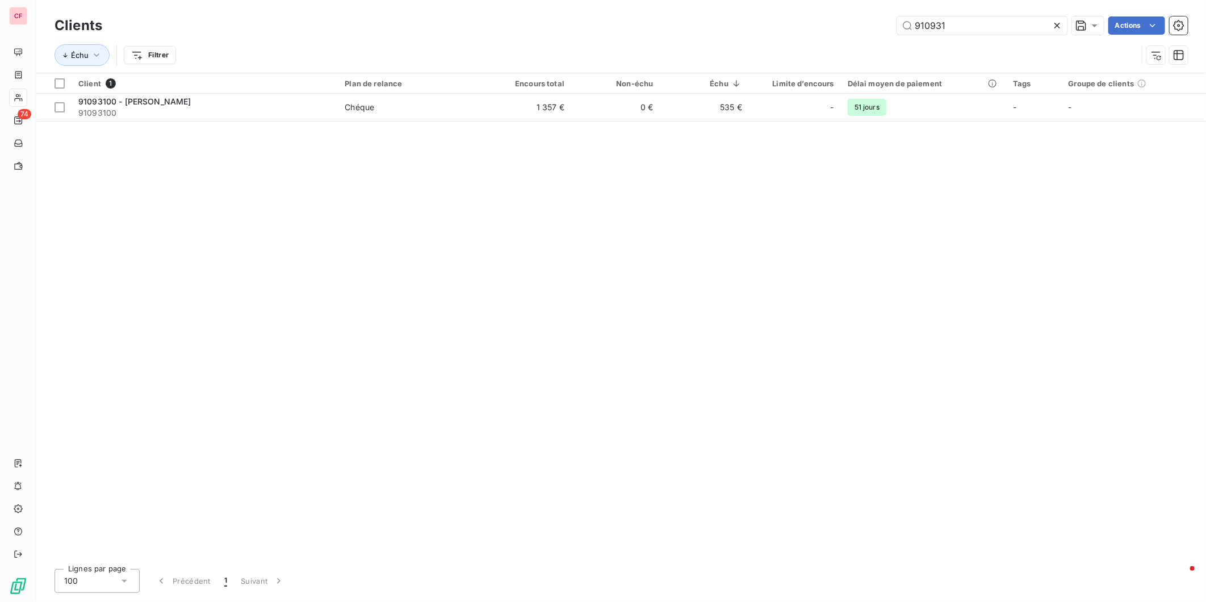
type input "910931"
click at [477, 111] on td "Chéque" at bounding box center [410, 107] width 144 height 27
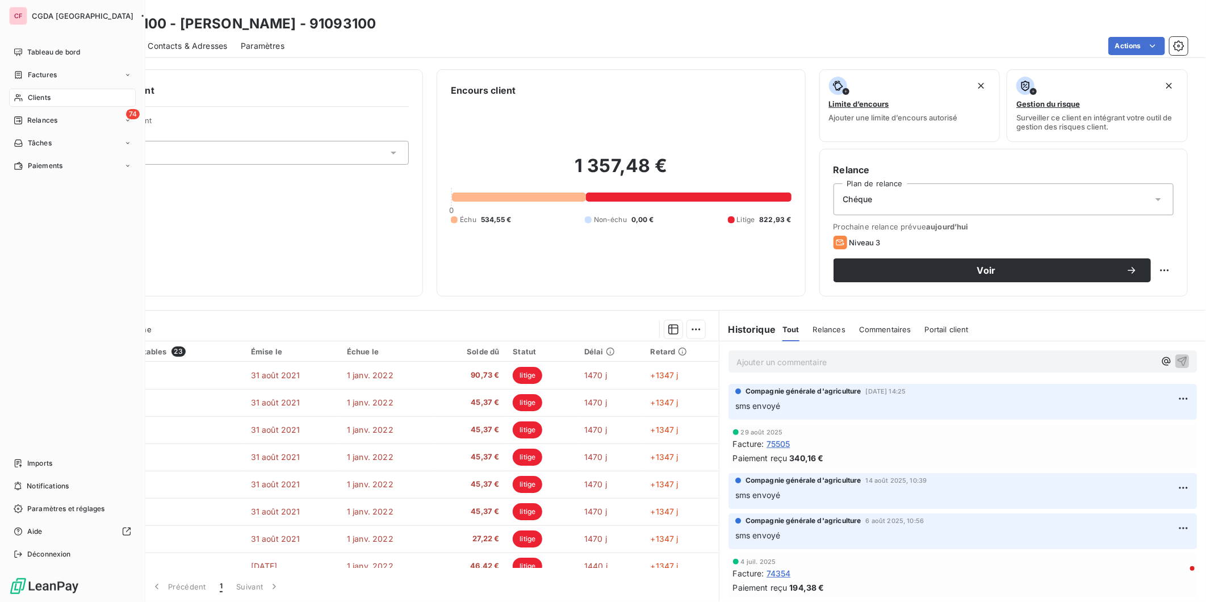
click at [26, 89] on div "Clients" at bounding box center [72, 98] width 127 height 18
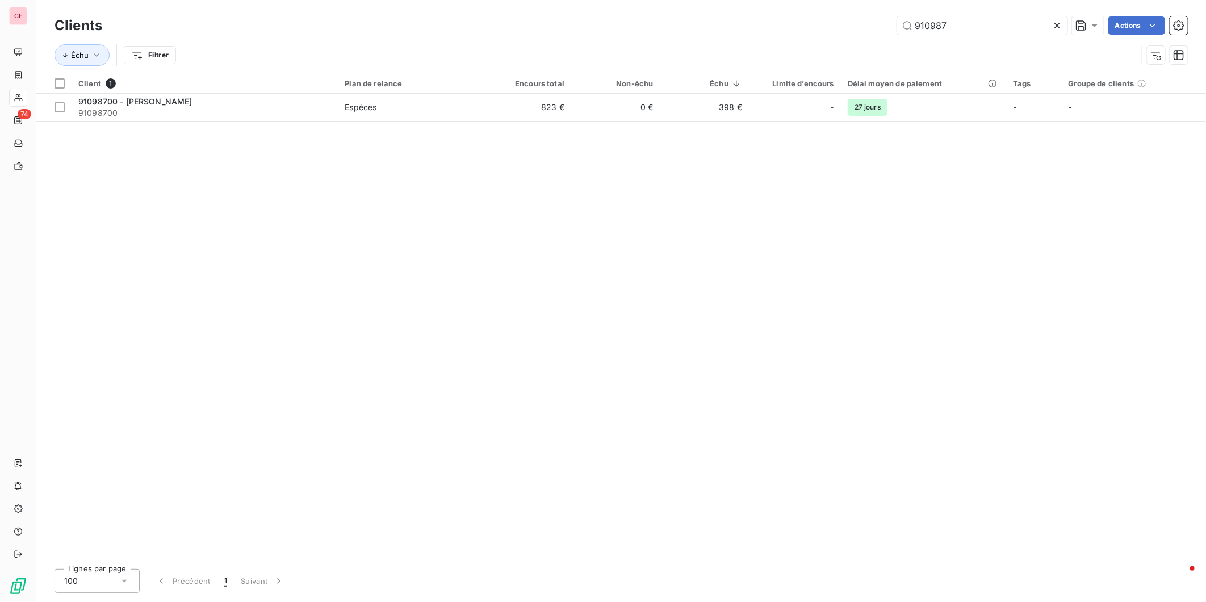
type input "910987"
click at [446, 115] on td "Espèces" at bounding box center [410, 107] width 144 height 27
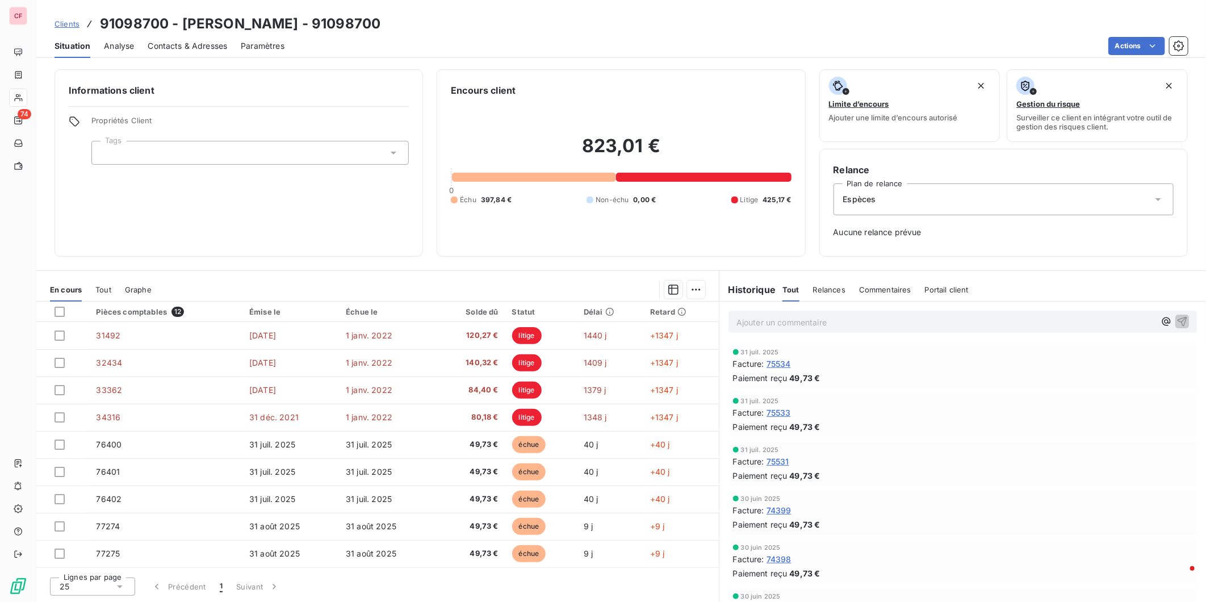
scroll to position [81, 0]
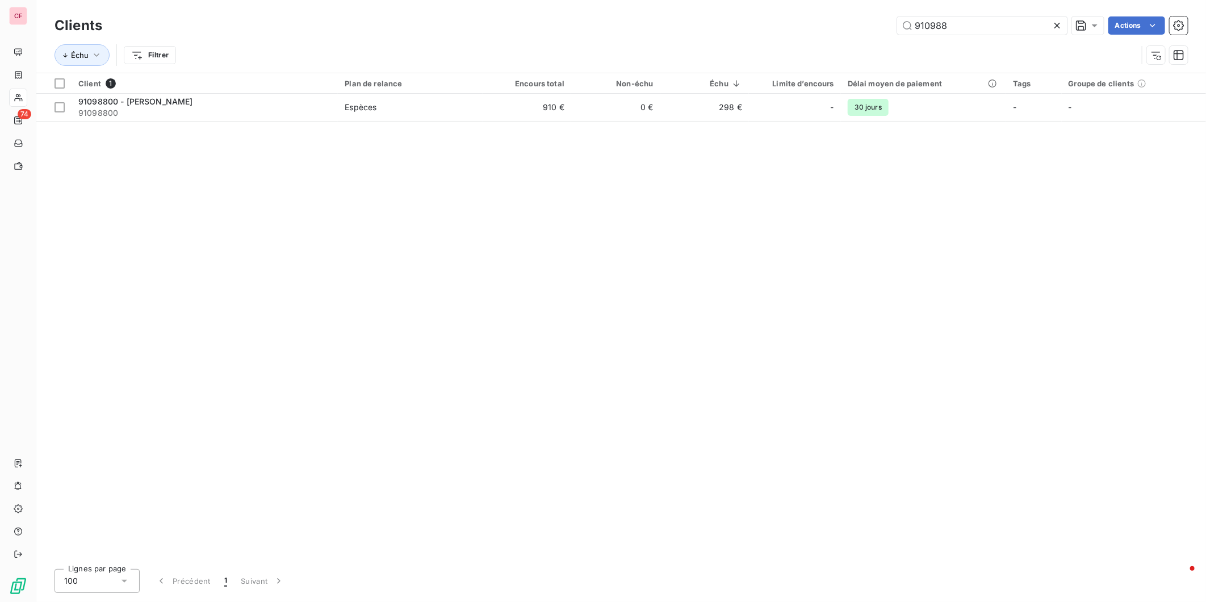
type input "910988"
click at [481, 104] on td "Espèces" at bounding box center [410, 107] width 144 height 27
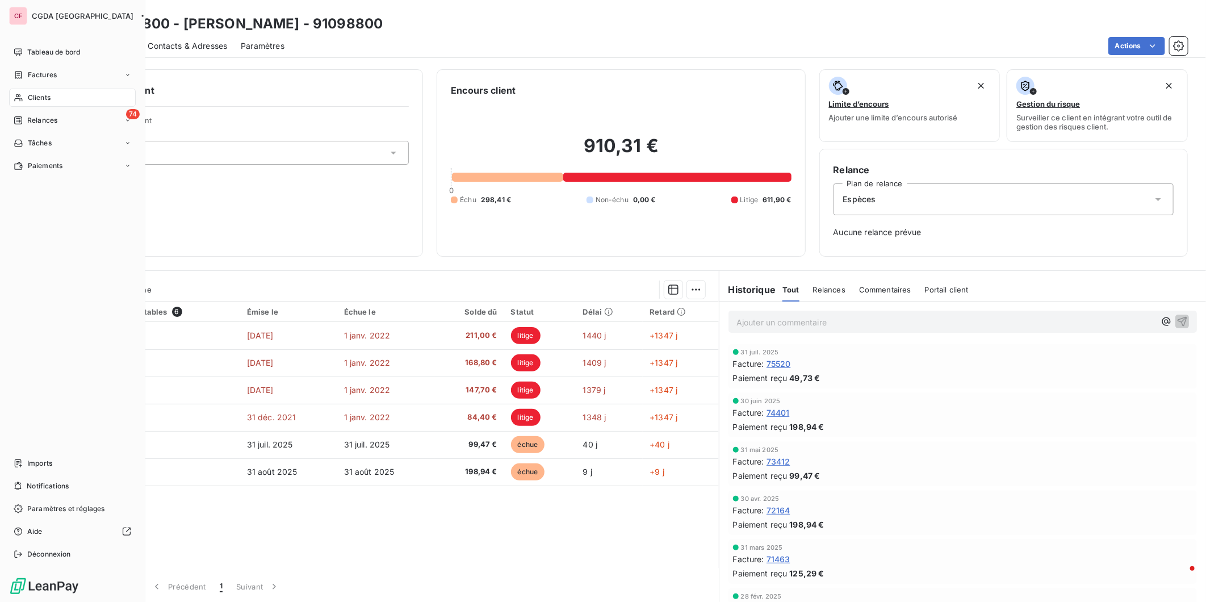
click at [44, 108] on nav "Tableau de bord Factures Clients 74 Relances Tâches Paiements" at bounding box center [72, 109] width 127 height 132
click at [41, 100] on span "Clients" at bounding box center [39, 98] width 23 height 10
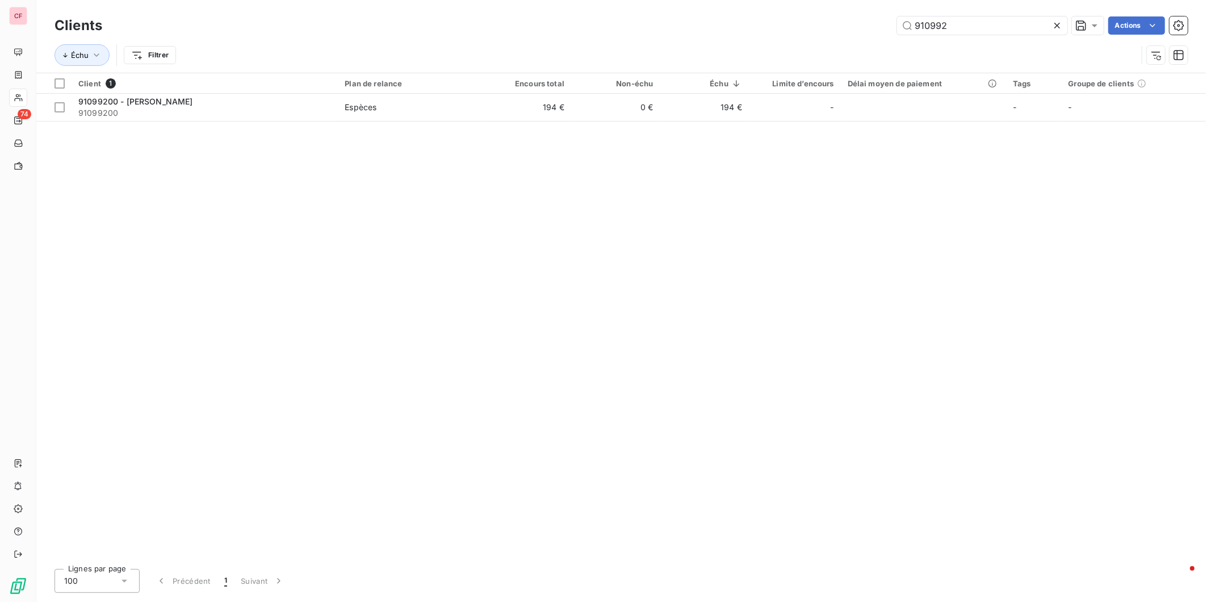
type input "910992"
click at [438, 116] on td "Espèces" at bounding box center [410, 107] width 144 height 27
type input "910993"
click at [472, 107] on span "Espèces" at bounding box center [410, 107] width 131 height 11
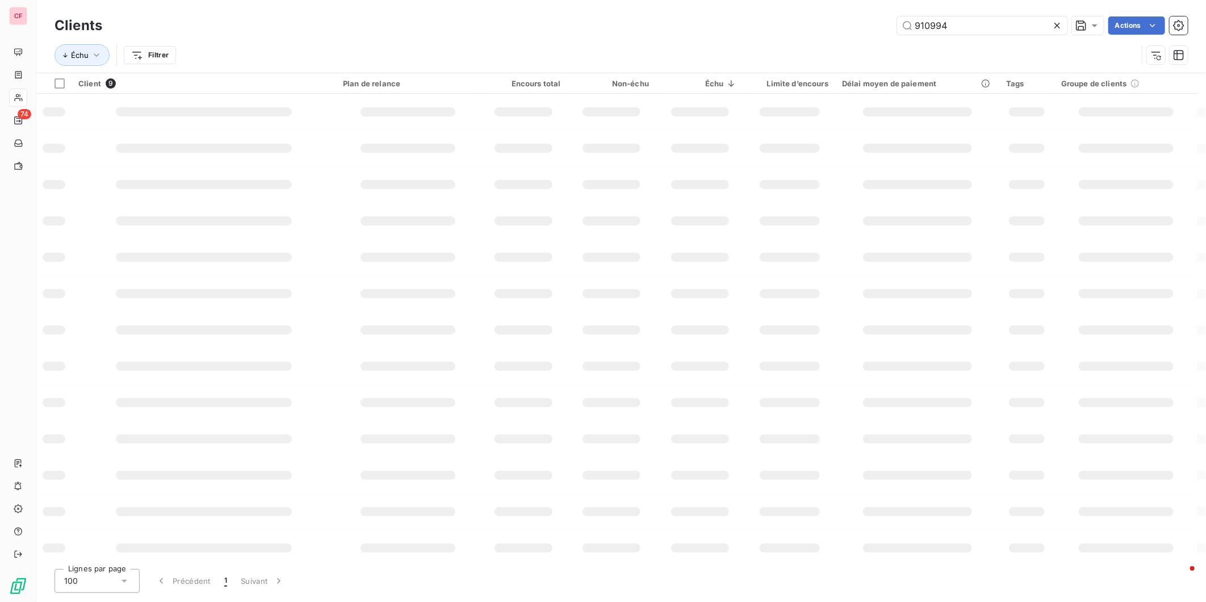
type input "910994"
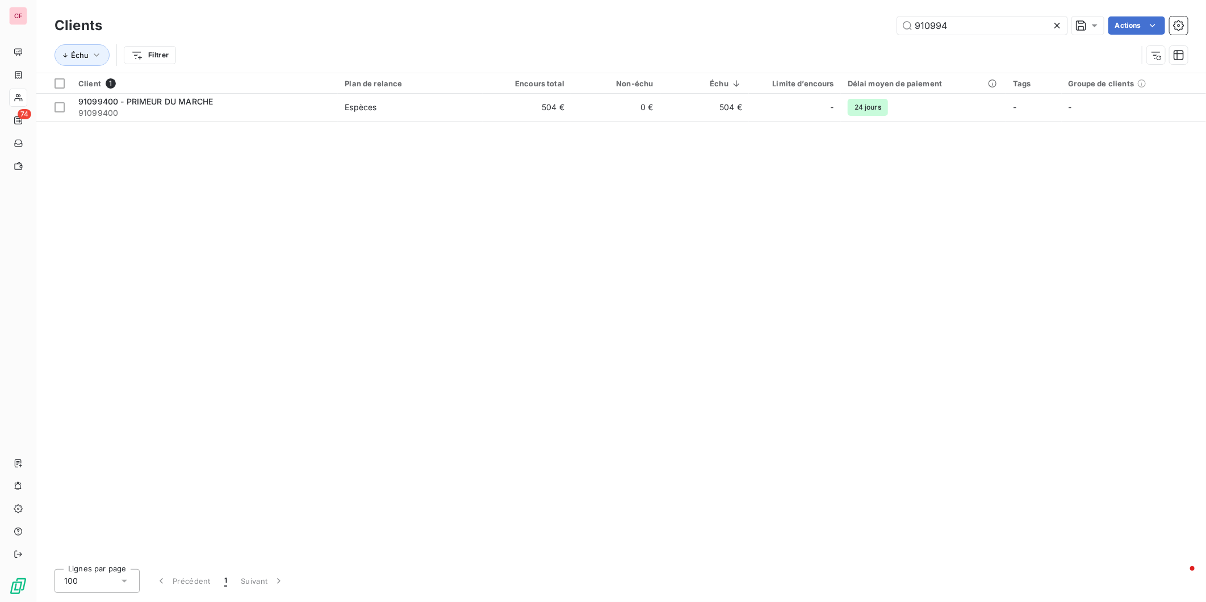
click at [548, 120] on td "504 €" at bounding box center [527, 107] width 89 height 27
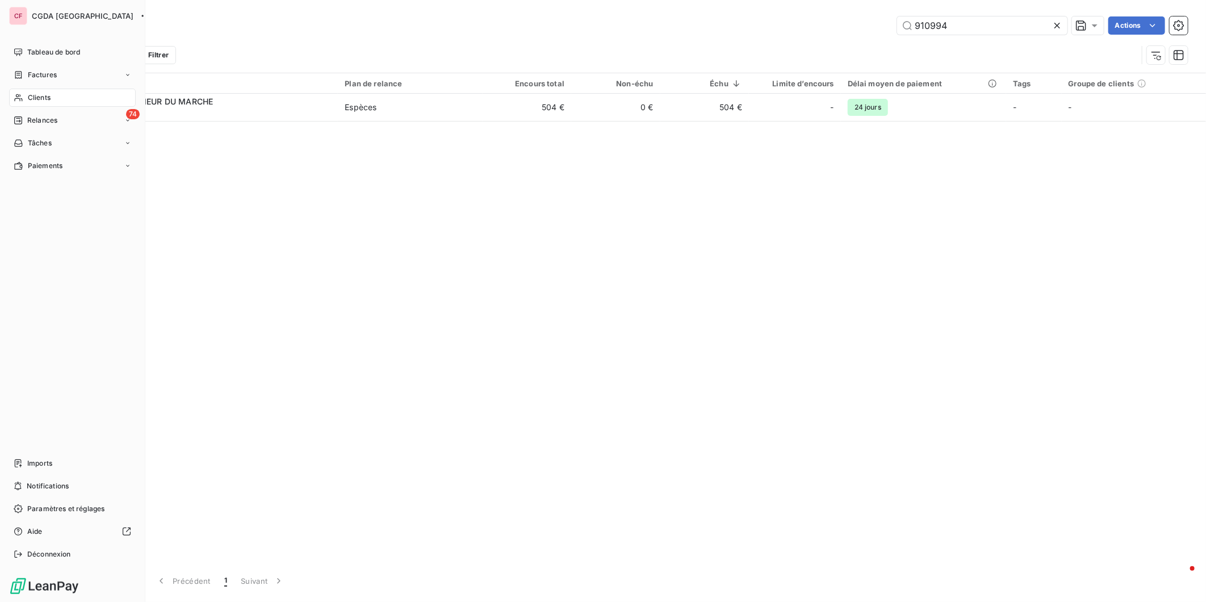
click at [21, 95] on icon at bounding box center [19, 97] width 10 height 9
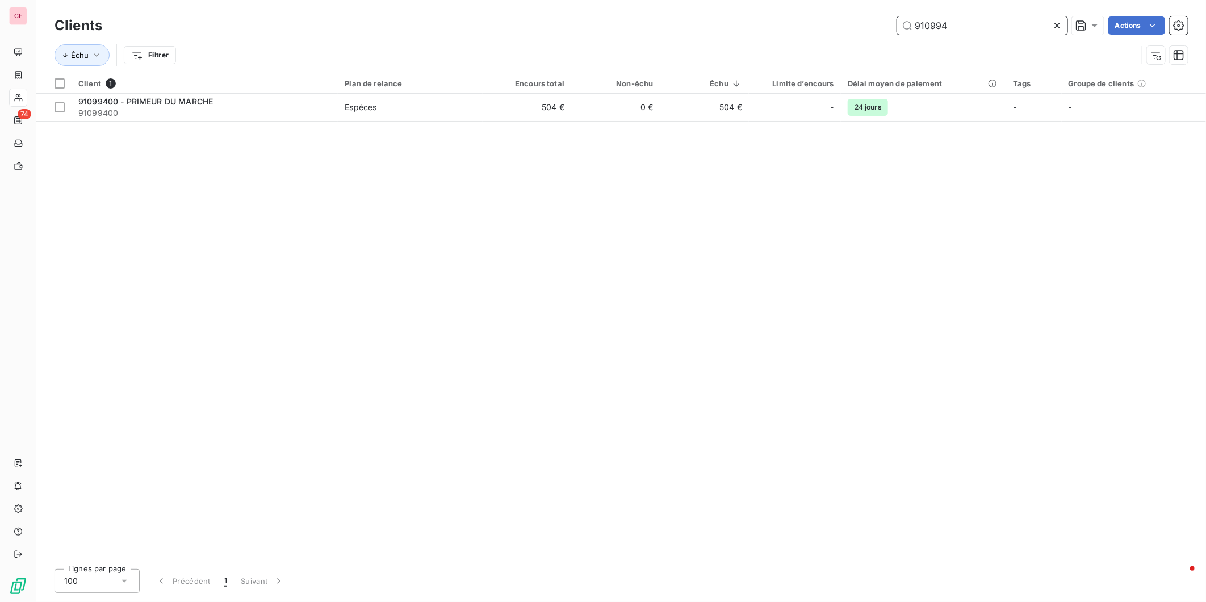
click at [1008, 19] on input "910994" at bounding box center [982, 25] width 170 height 18
click at [1008, 20] on input "910994" at bounding box center [982, 25] width 170 height 18
type input "920147"
click at [315, 110] on span "92014700" at bounding box center [204, 112] width 253 height 11
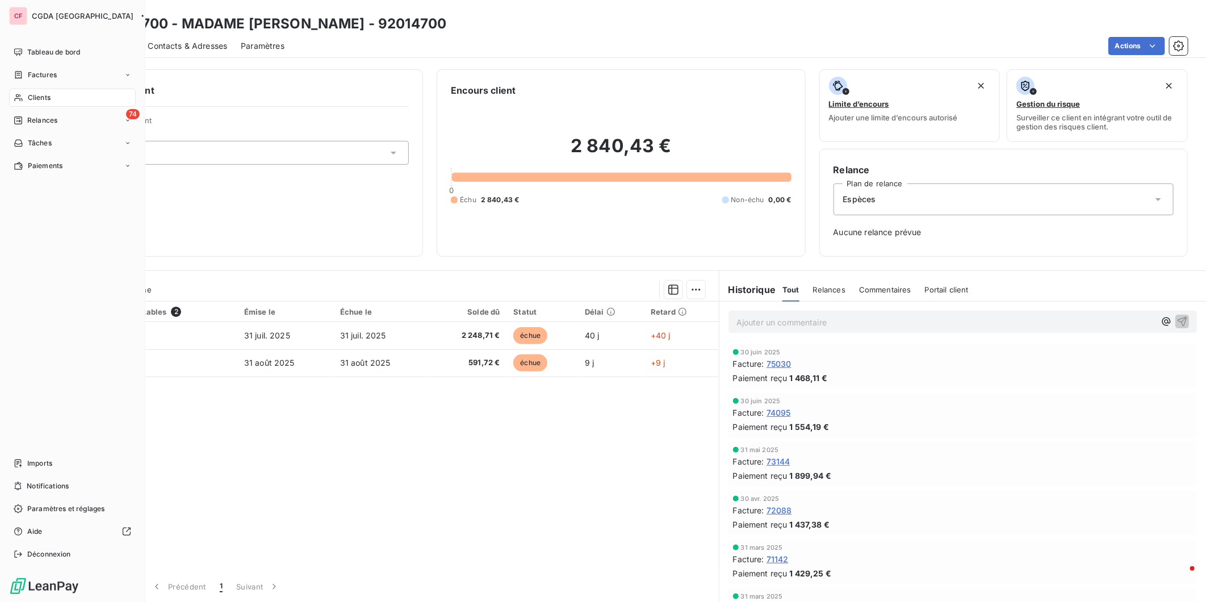
click at [21, 93] on icon at bounding box center [19, 97] width 10 height 9
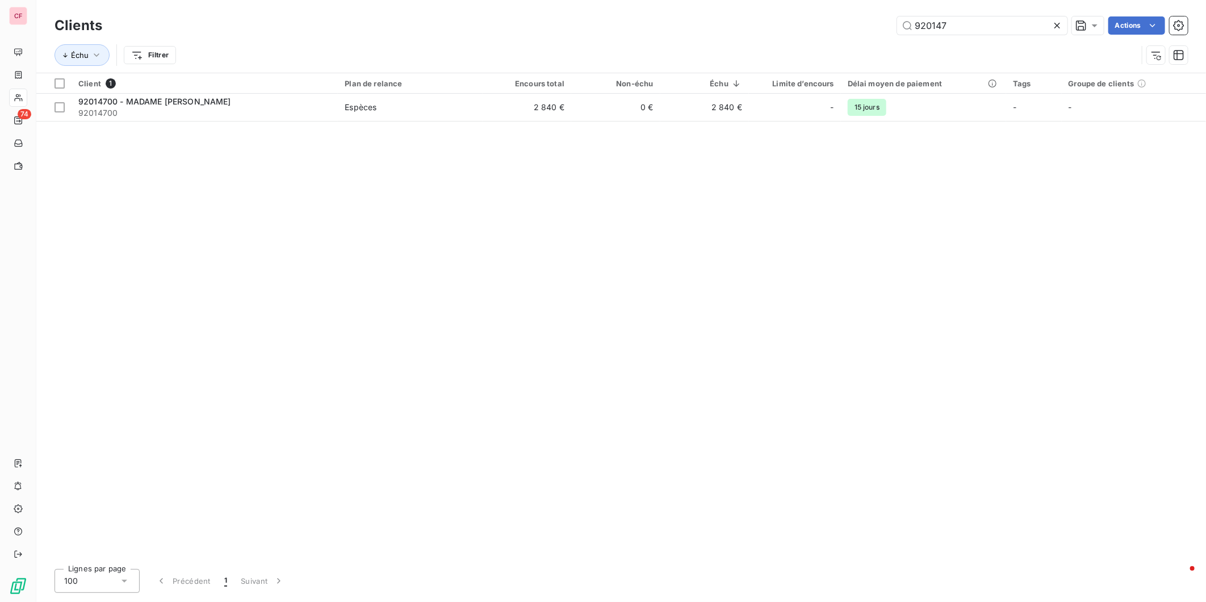
click at [965, 22] on input "920147" at bounding box center [982, 25] width 170 height 18
click at [962, 22] on input "920147" at bounding box center [982, 25] width 170 height 18
click at [962, 24] on input "920147" at bounding box center [982, 25] width 170 height 18
type input "930008"
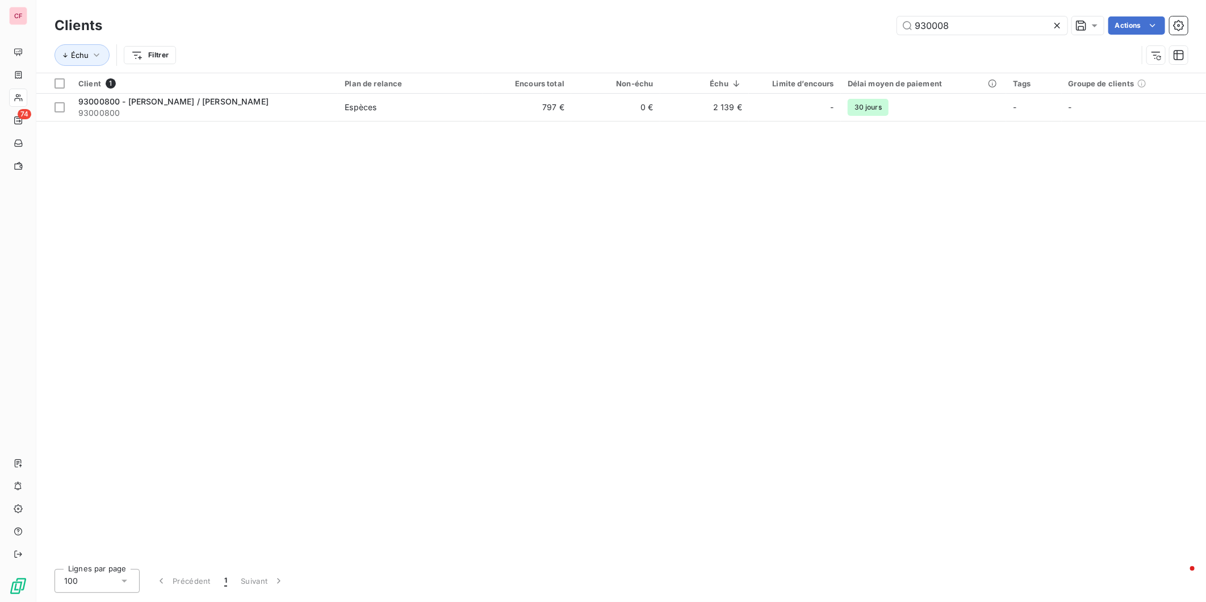
click at [548, 112] on td "797 €" at bounding box center [527, 107] width 89 height 27
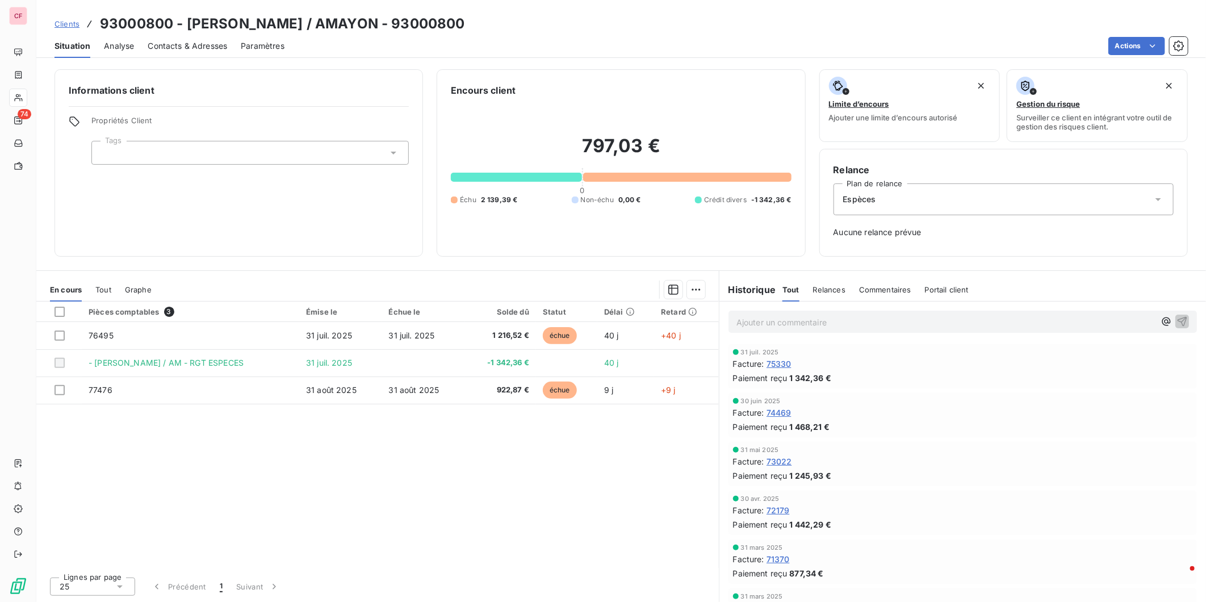
click at [161, 479] on div "Pièces comptables 3 Émise le Échue le Solde dû Statut Délai Retard 76495 31 jui…" at bounding box center [377, 434] width 682 height 266
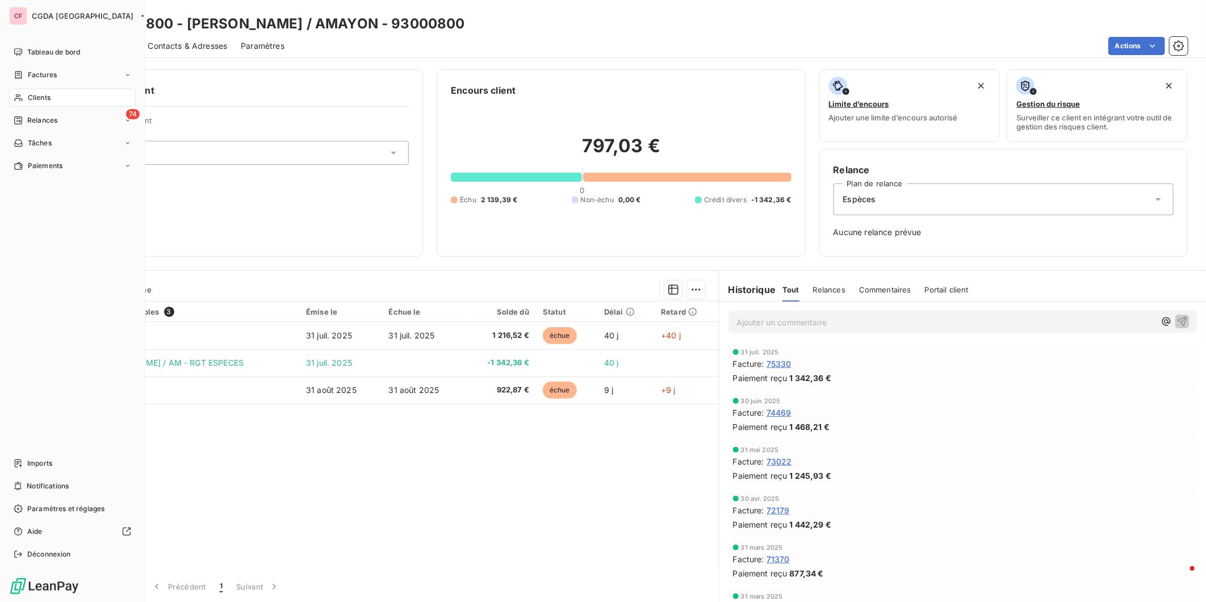
click at [17, 102] on div "Clients" at bounding box center [72, 98] width 127 height 18
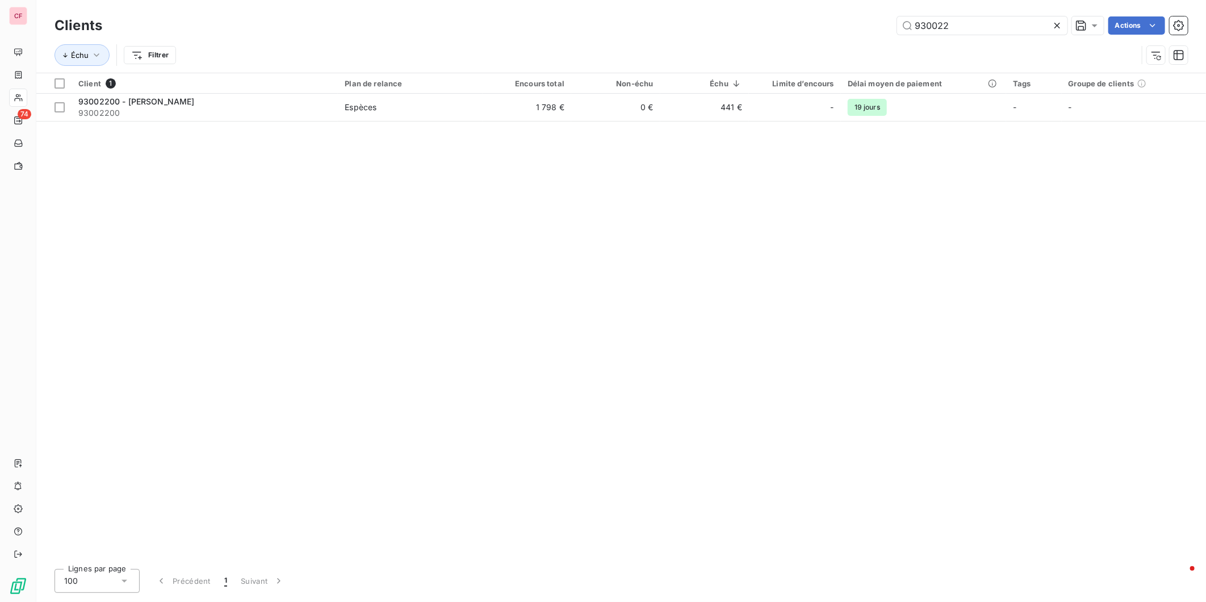
type input "930022"
click at [464, 106] on span "Espèces" at bounding box center [410, 107] width 131 height 11
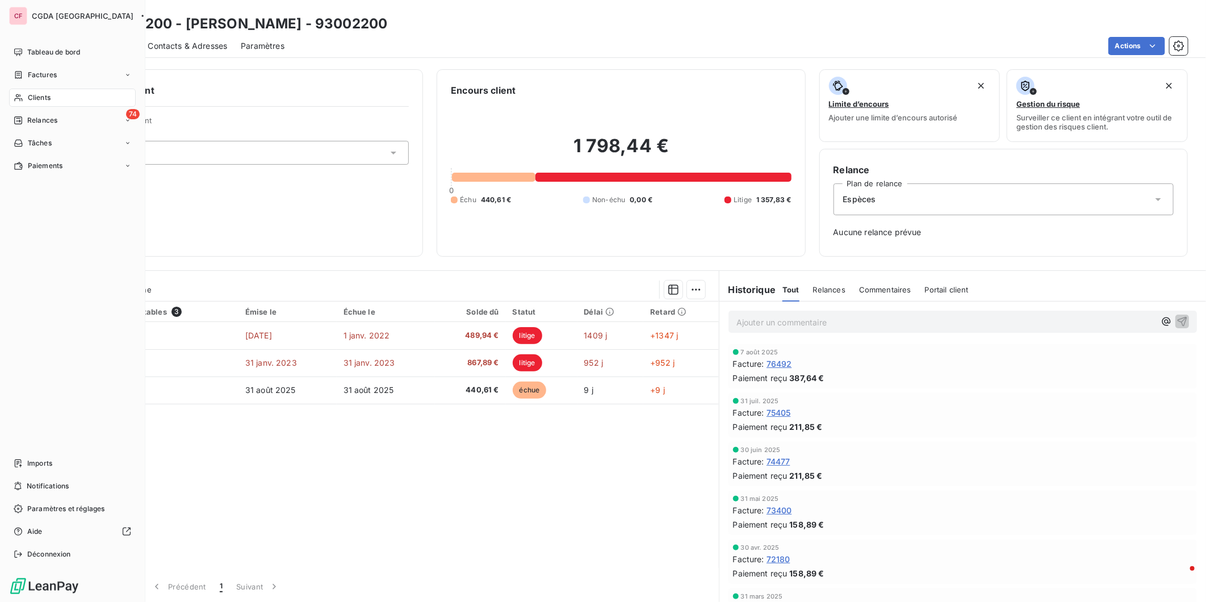
click at [28, 94] on span "Clients" at bounding box center [39, 98] width 23 height 10
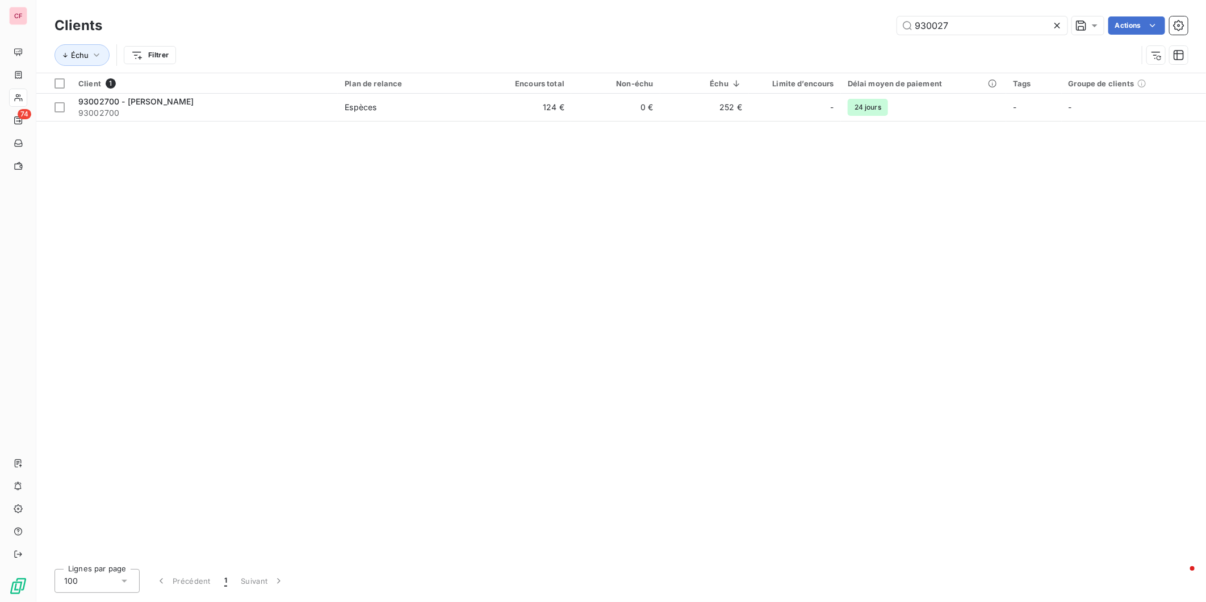
type input "930027"
click at [423, 104] on span "Espèces" at bounding box center [410, 107] width 131 height 11
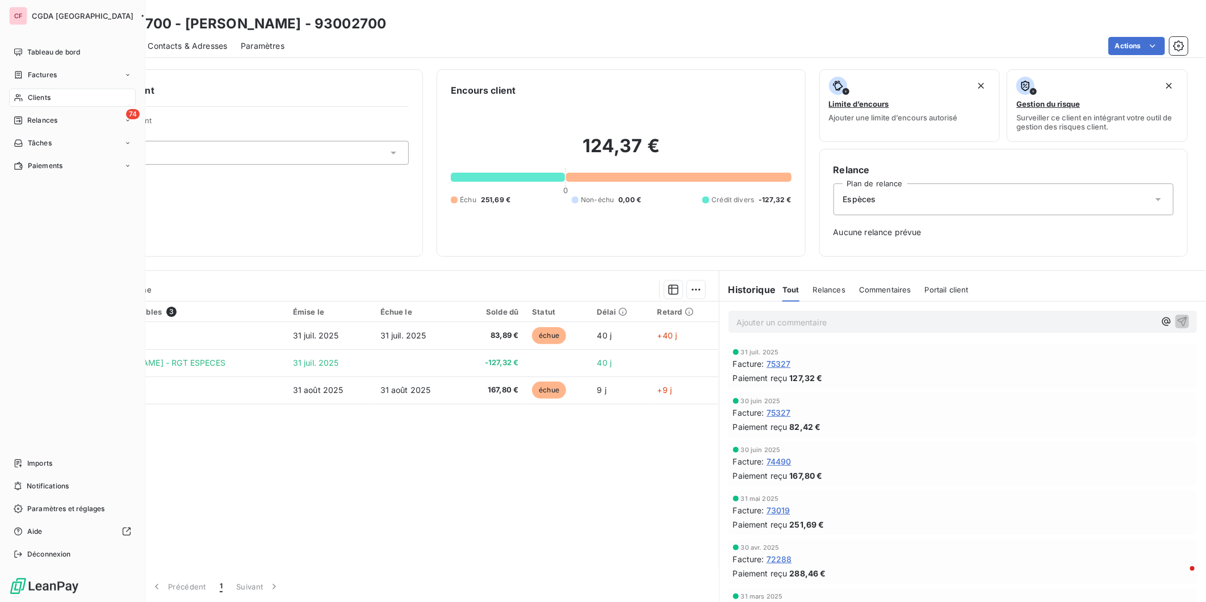
click at [43, 93] on span "Clients" at bounding box center [39, 98] width 23 height 10
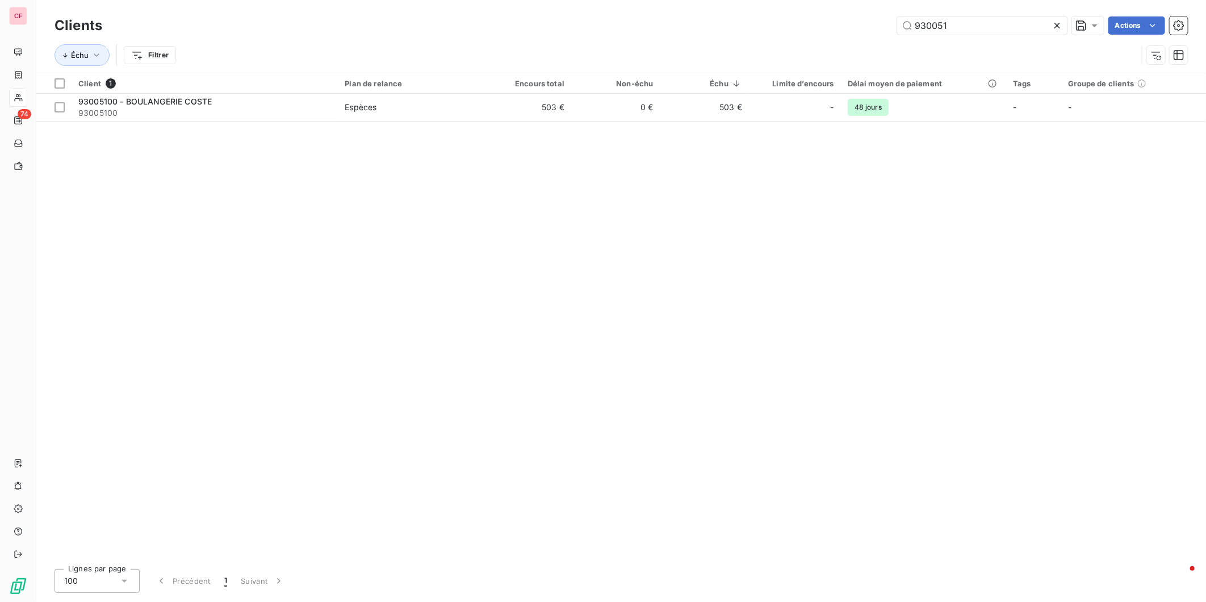
type input "930051"
click at [405, 112] on span "Espèces" at bounding box center [410, 107] width 131 height 11
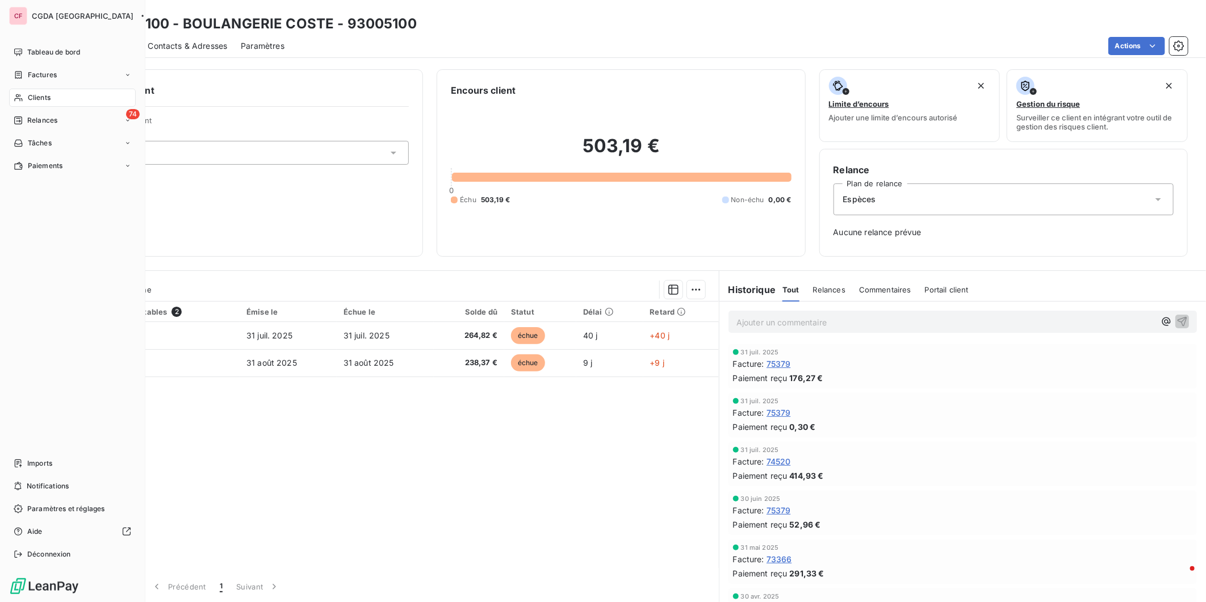
click at [10, 93] on div "Clients" at bounding box center [72, 98] width 127 height 18
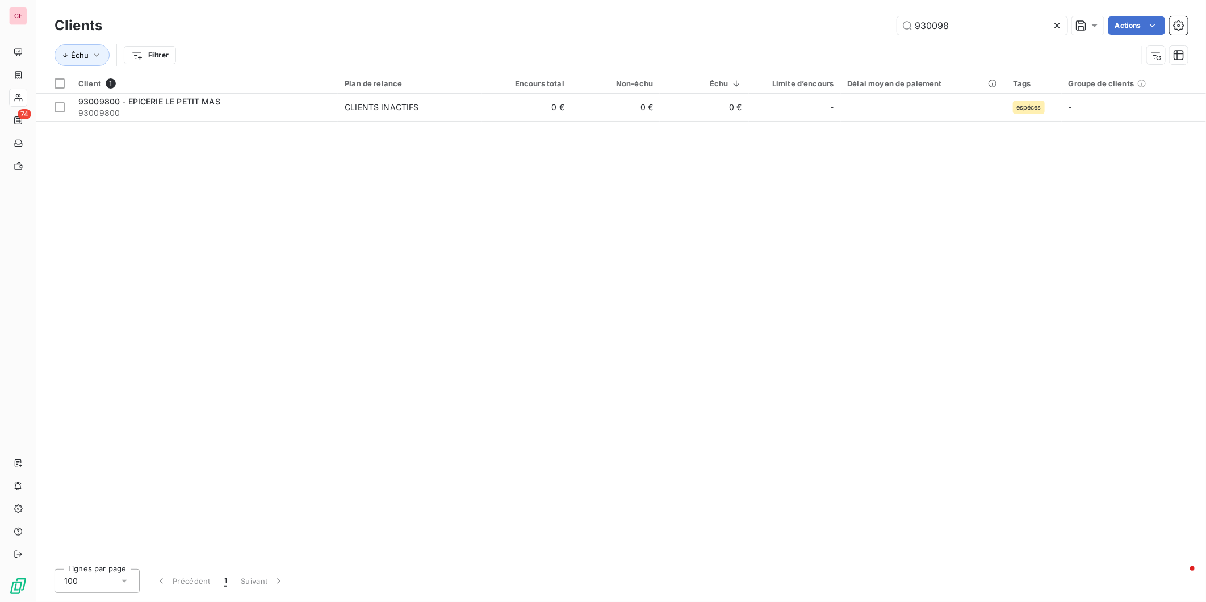
type input "930098"
click at [354, 106] on div "CLIENTS INACTIFS" at bounding box center [382, 107] width 74 height 11
type input "930102"
click at [469, 123] on div "Client 1 Plan de relance Encours total Non-échu Échu Limite d’encours Délai moy…" at bounding box center [621, 316] width 1170 height 487
click at [460, 114] on td "Espèces" at bounding box center [410, 107] width 144 height 27
